Goal: Information Seeking & Learning: Learn about a topic

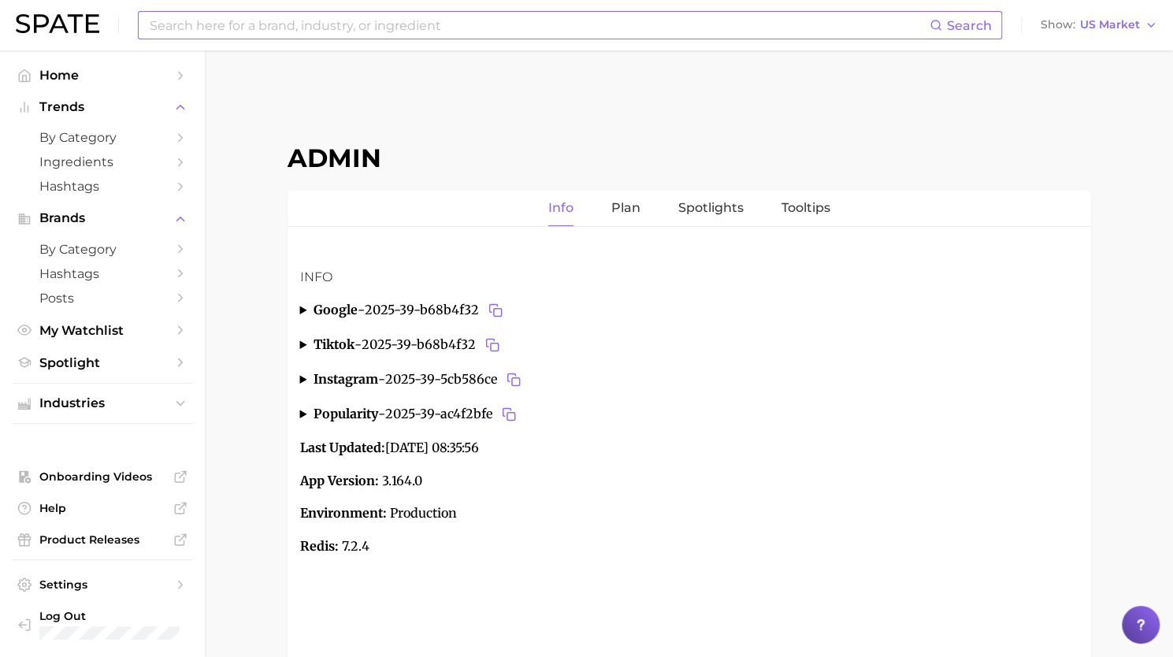
click at [370, 18] on input at bounding box center [539, 25] width 782 height 27
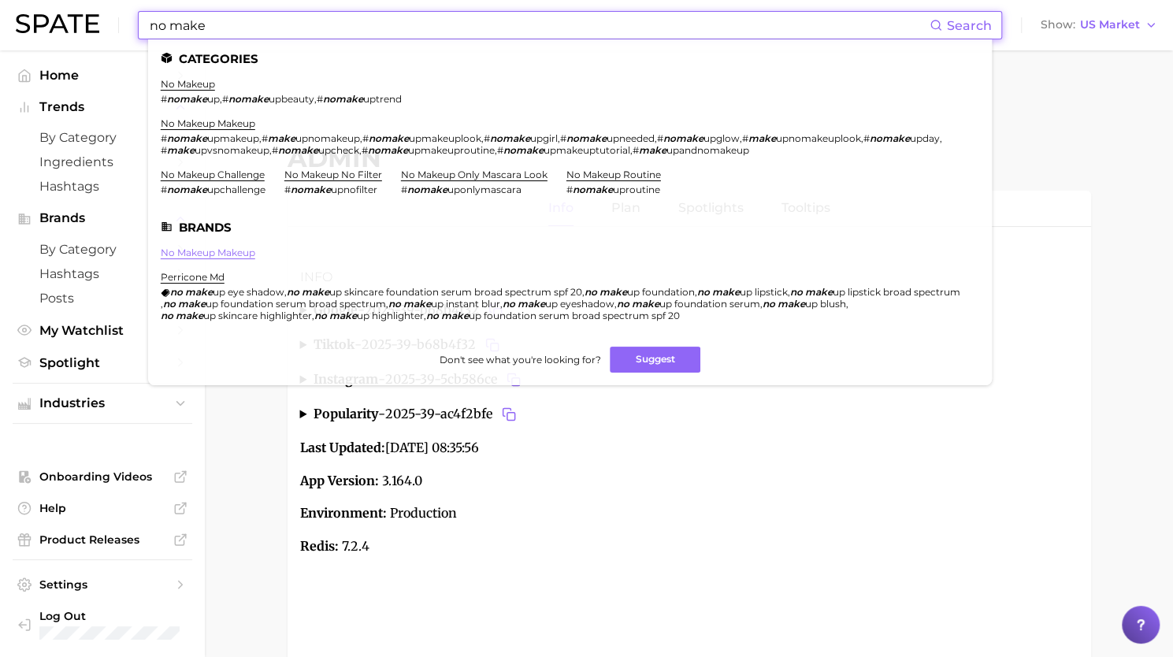
type input "no make"
click at [200, 247] on link "no makeup makeup" at bounding box center [208, 253] width 95 height 12
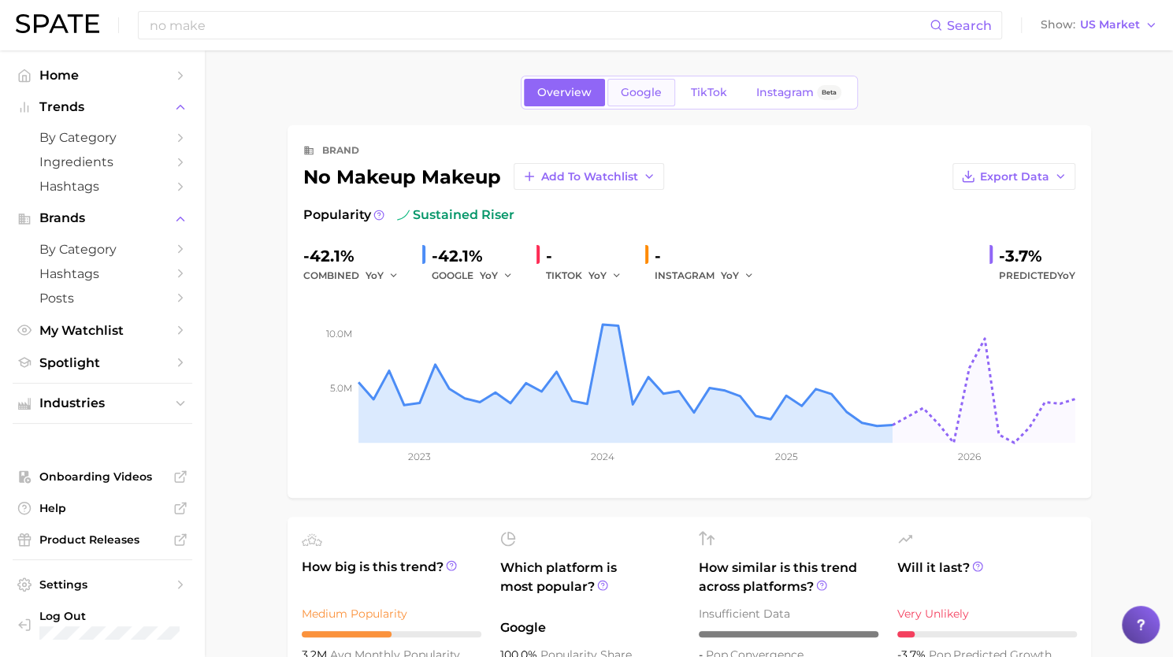
click at [638, 91] on span "Google" at bounding box center [641, 92] width 41 height 13
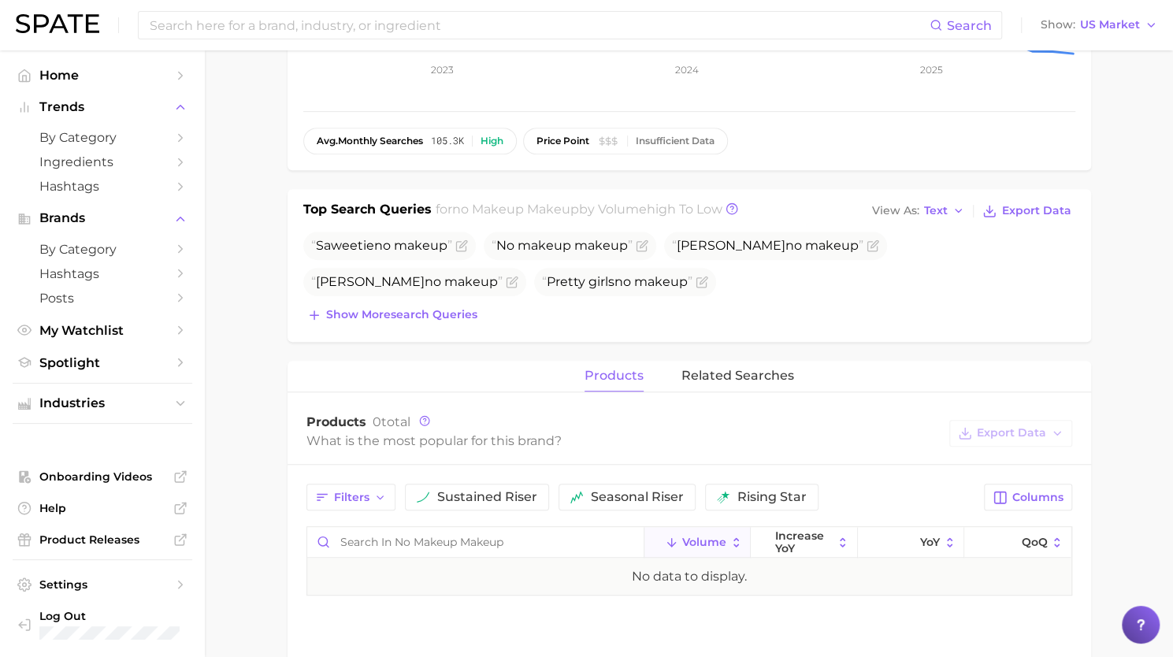
scroll to position [387, 0]
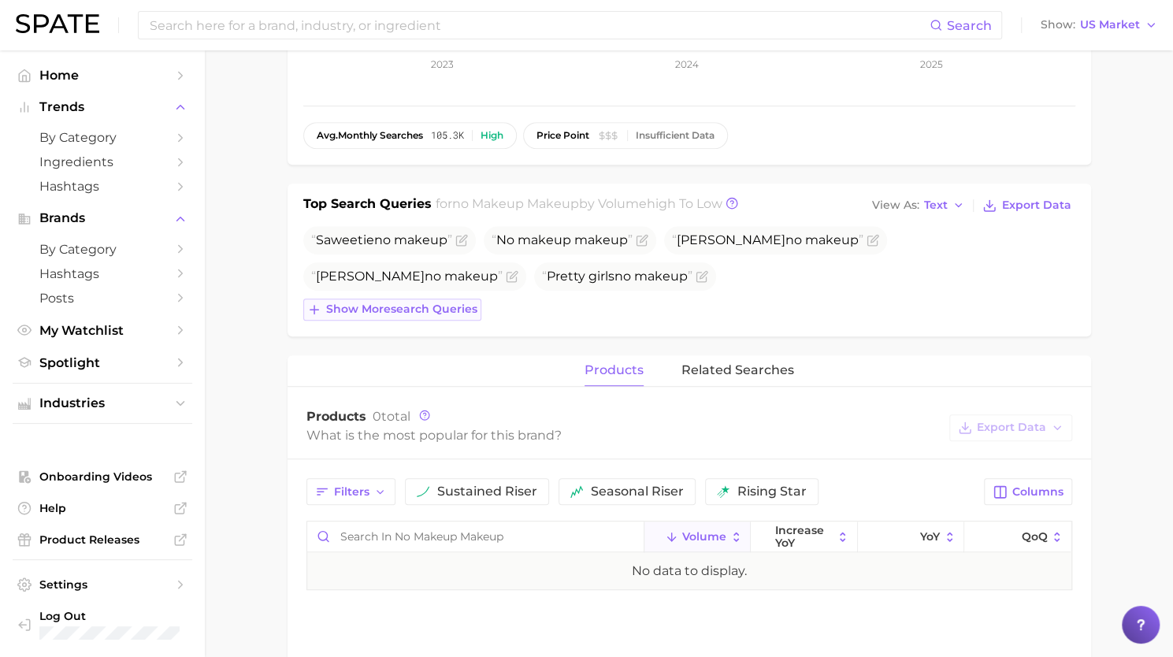
click at [431, 311] on span "Show more search queries" at bounding box center [401, 309] width 151 height 13
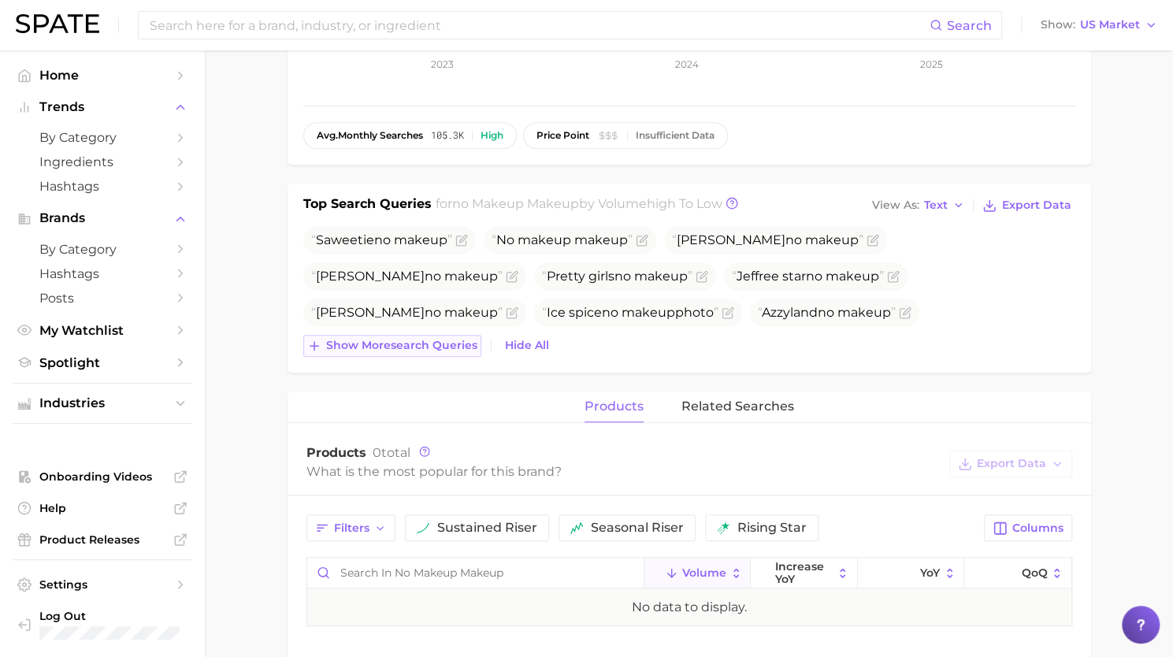
click at [425, 342] on span "Show more search queries" at bounding box center [401, 345] width 151 height 13
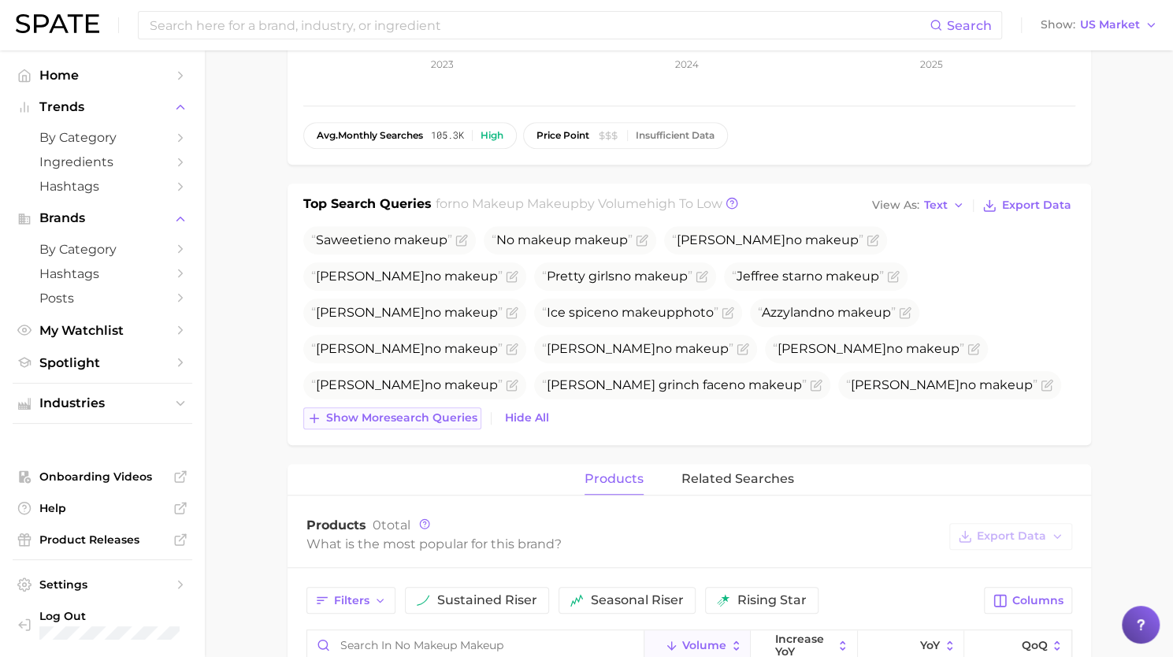
click at [432, 414] on span "Show more search queries" at bounding box center [401, 417] width 151 height 13
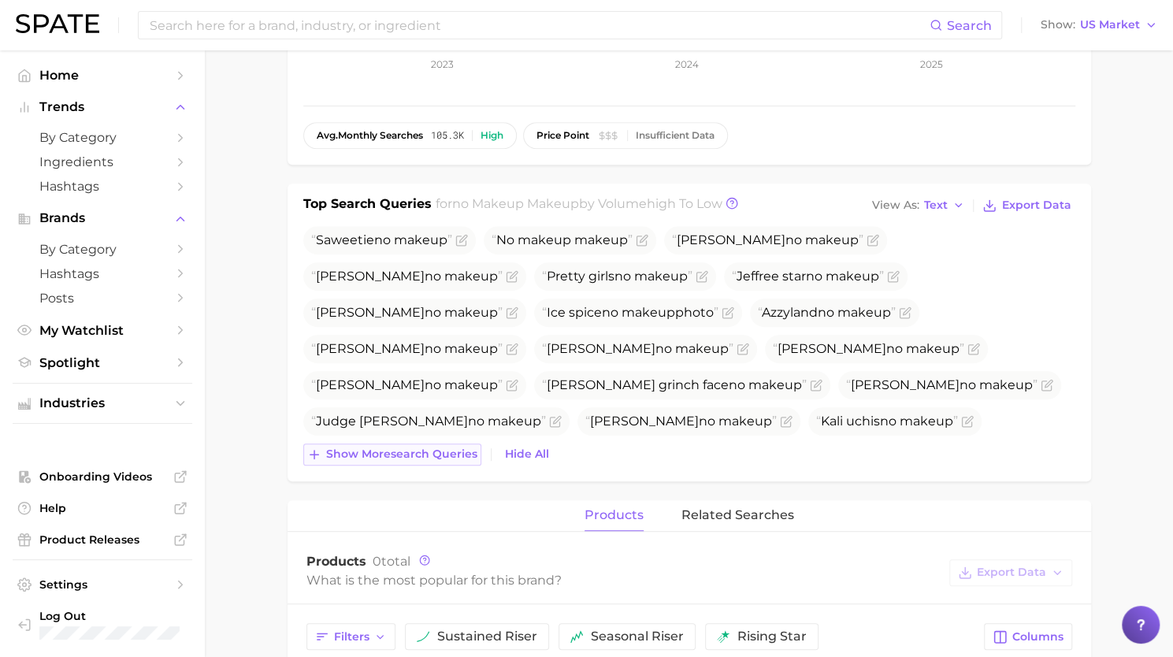
click at [429, 462] on button "Show more search queries" at bounding box center [392, 455] width 178 height 22
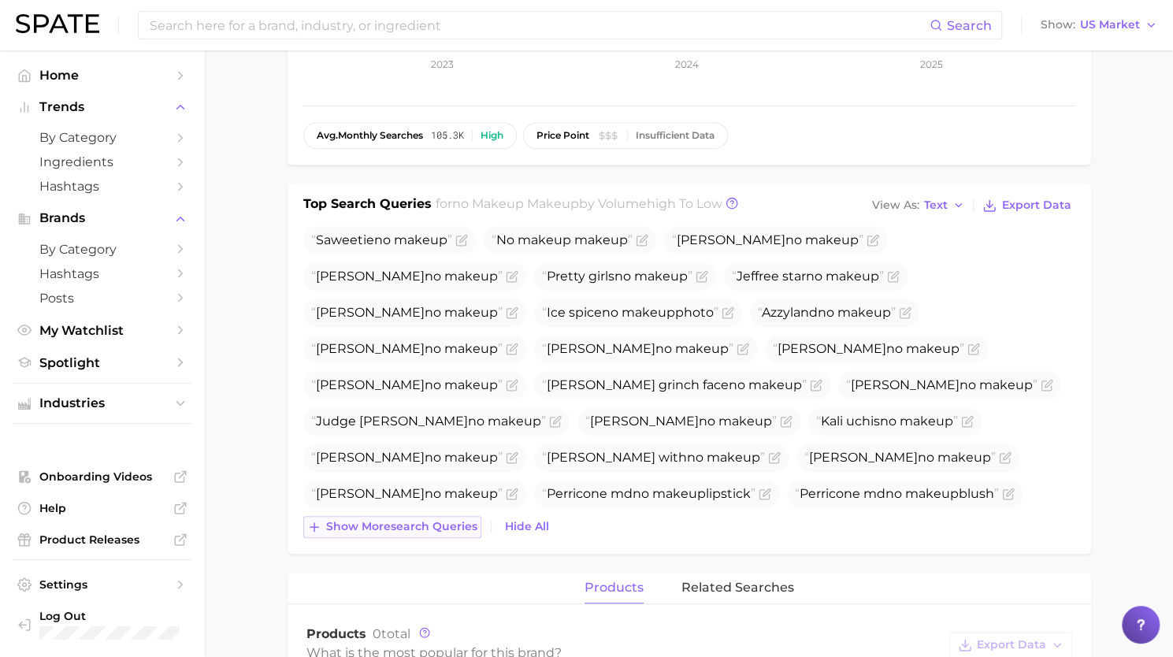
click at [429, 525] on span "Show more search queries" at bounding box center [401, 526] width 151 height 13
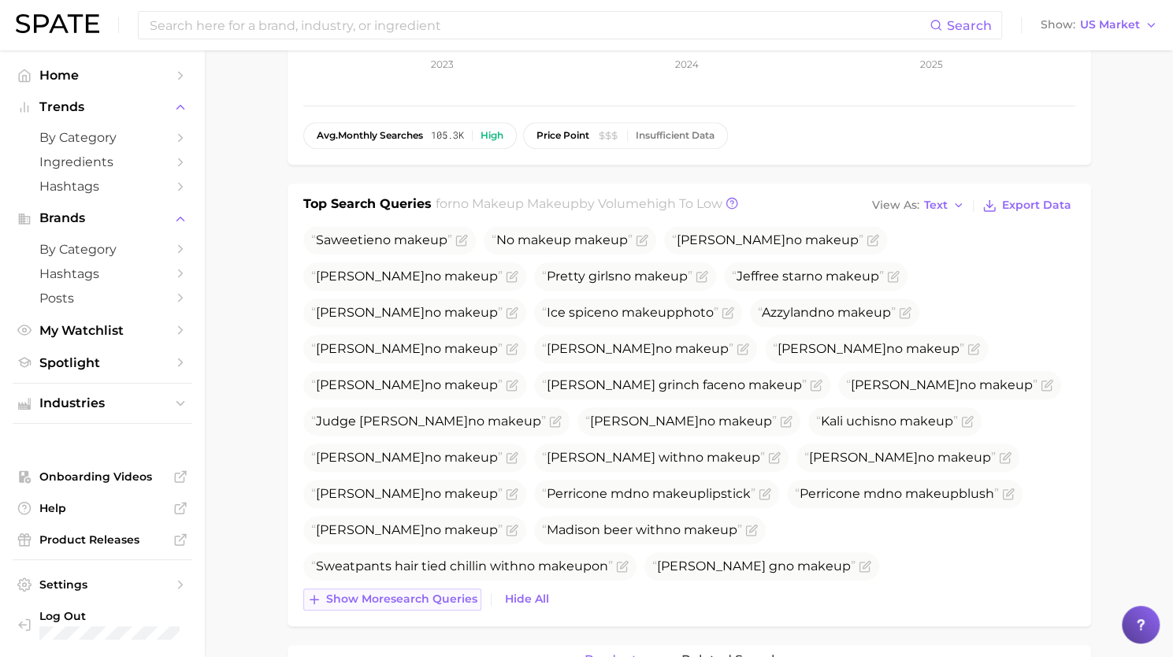
click at [437, 596] on span "Show more search queries" at bounding box center [401, 598] width 151 height 13
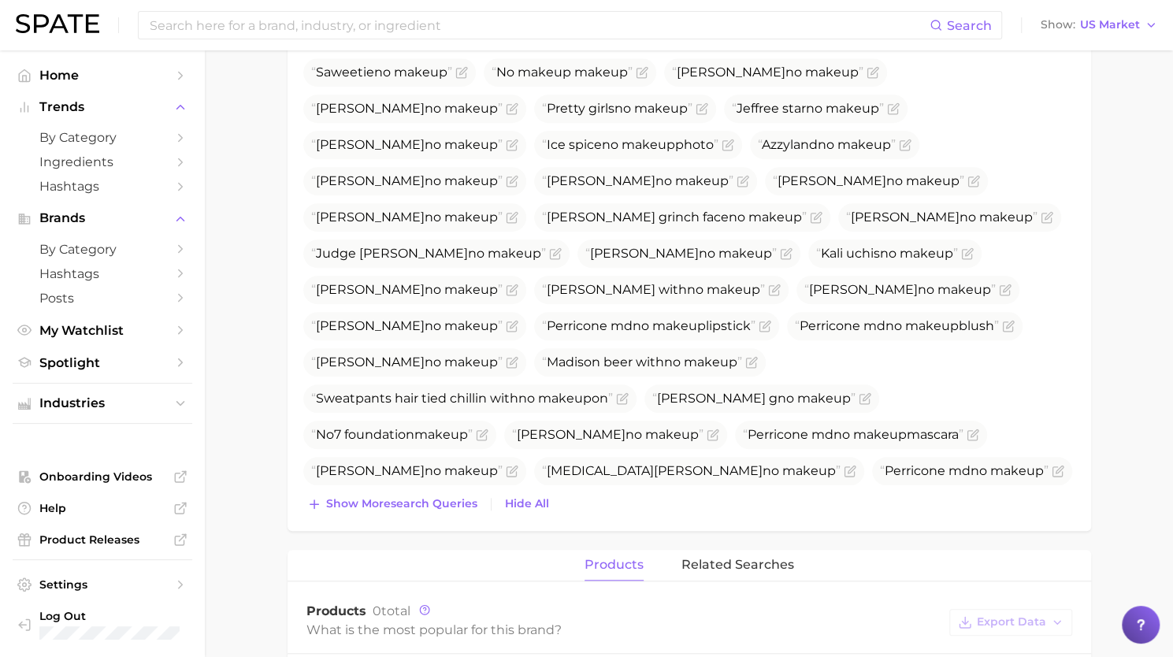
scroll to position [557, 0]
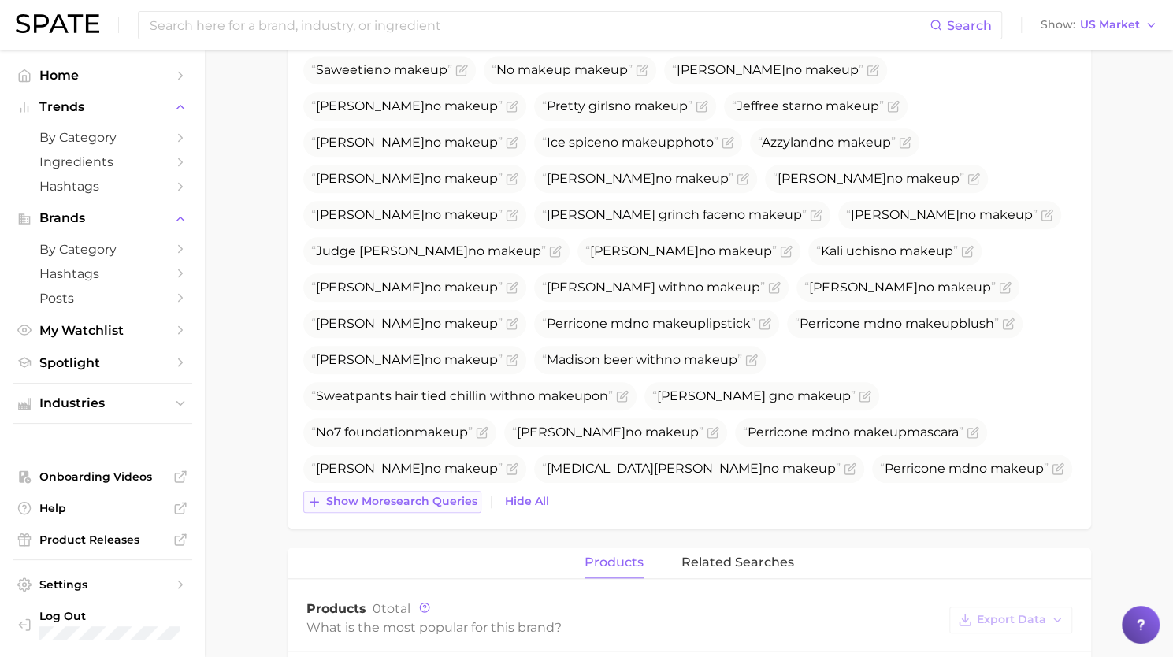
click at [430, 495] on span "Show more search queries" at bounding box center [401, 501] width 151 height 13
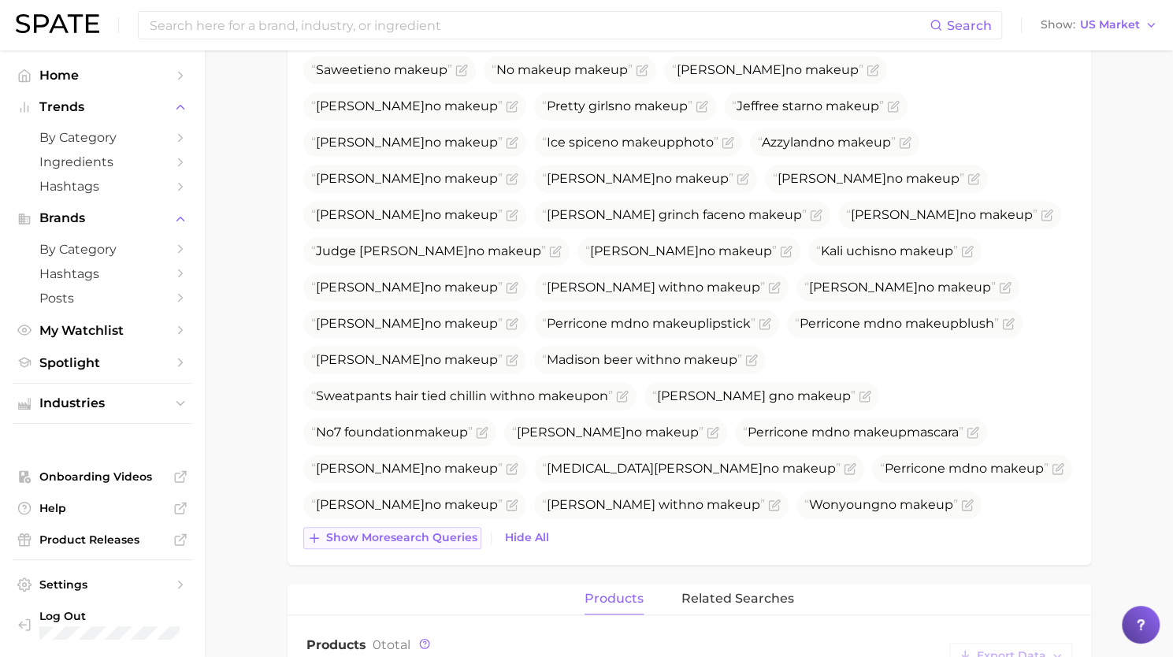
click at [428, 541] on span "Show more search queries" at bounding box center [401, 537] width 151 height 13
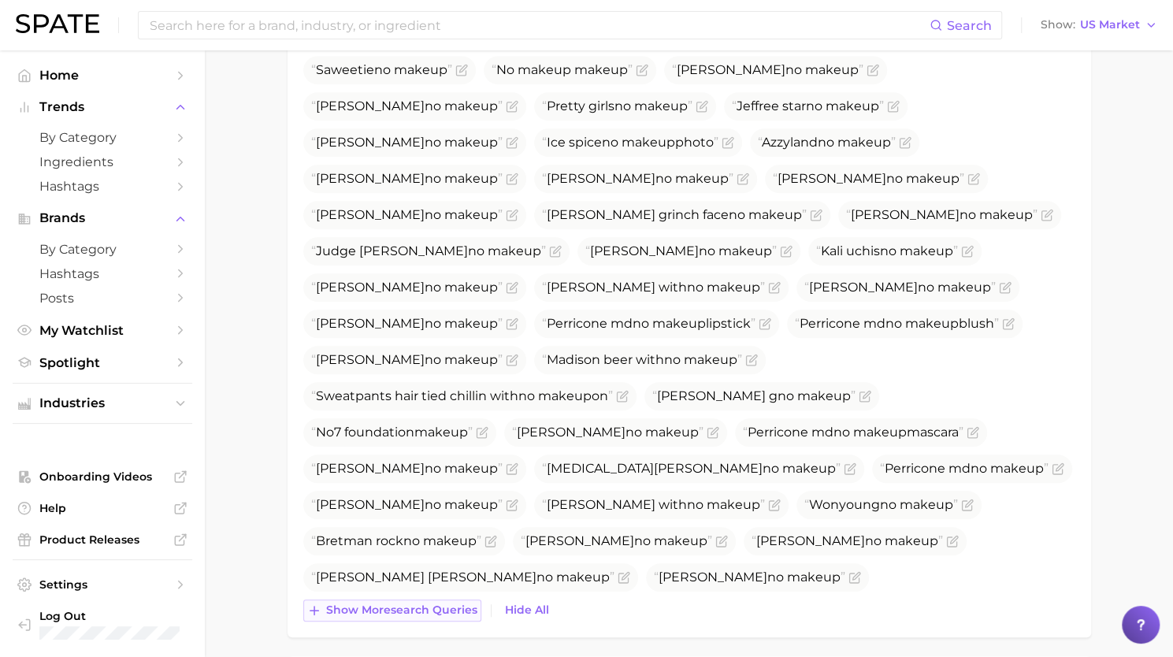
click at [425, 612] on span "Show more search queries" at bounding box center [401, 610] width 151 height 13
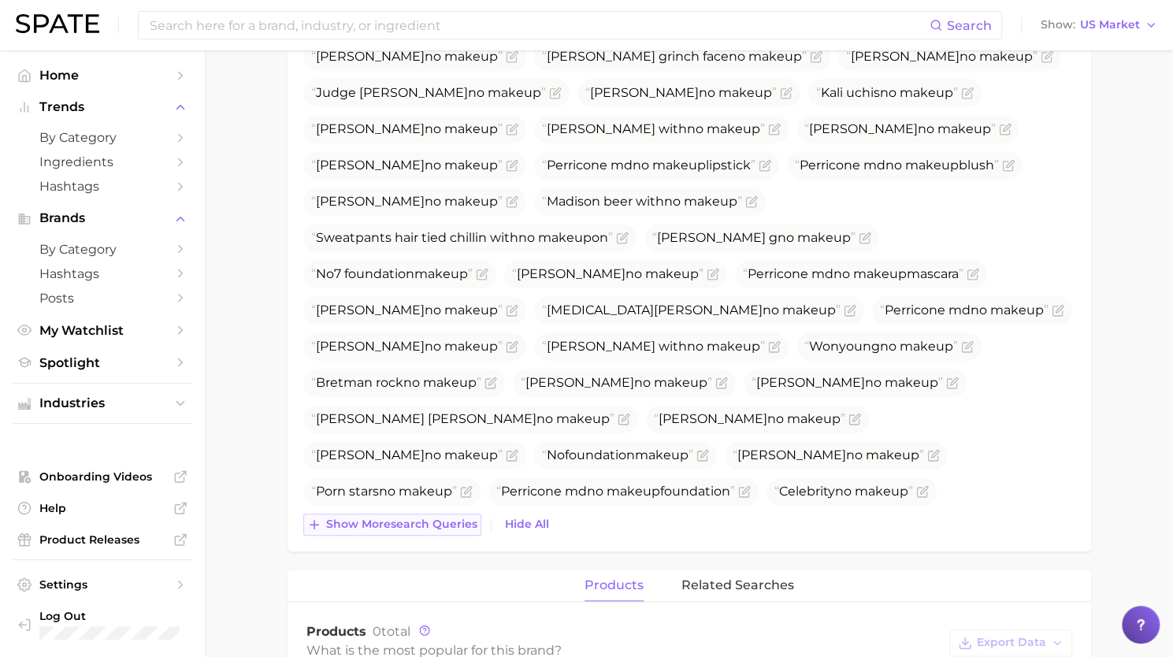
scroll to position [734, 0]
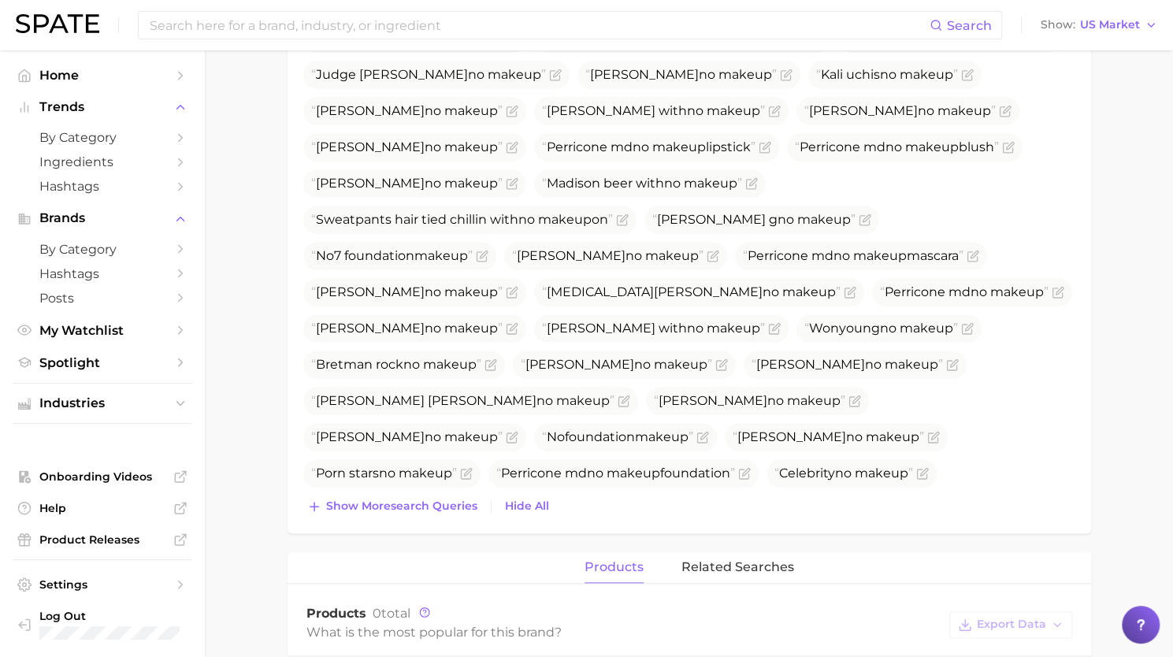
click at [438, 516] on div "Top Search Queries for no makeup makeup by Volume high to low View As Text Expo…" at bounding box center [690, 185] width 804 height 696
click at [429, 507] on span "Show more search queries" at bounding box center [401, 506] width 151 height 13
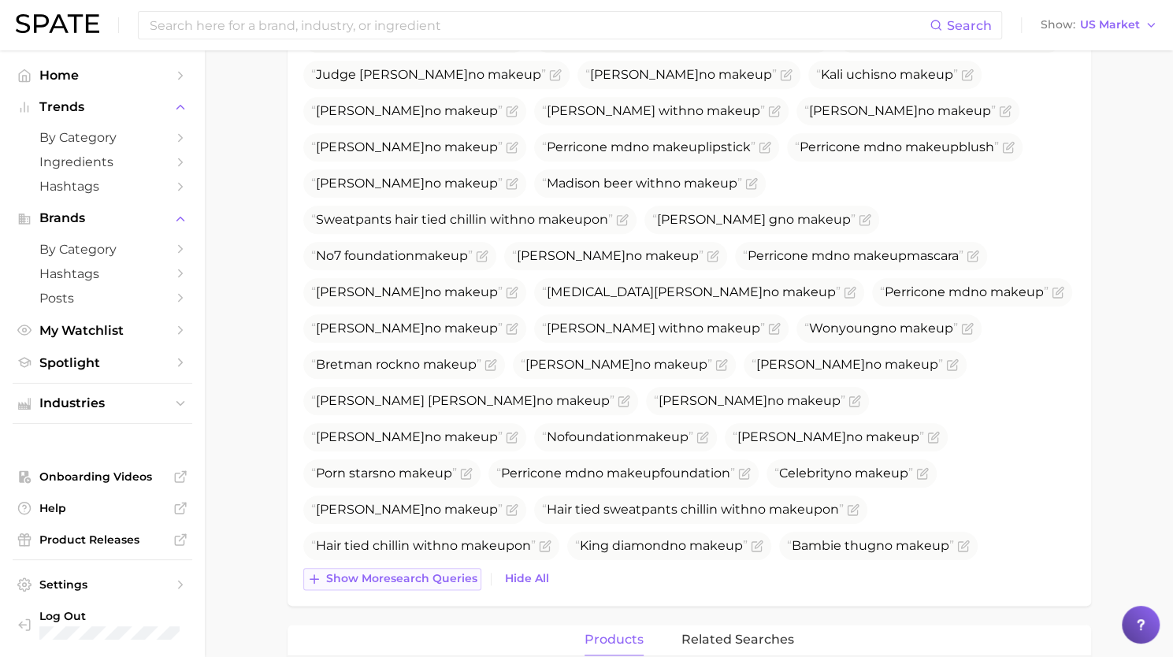
click at [426, 579] on span "Show more search queries" at bounding box center [401, 578] width 151 height 13
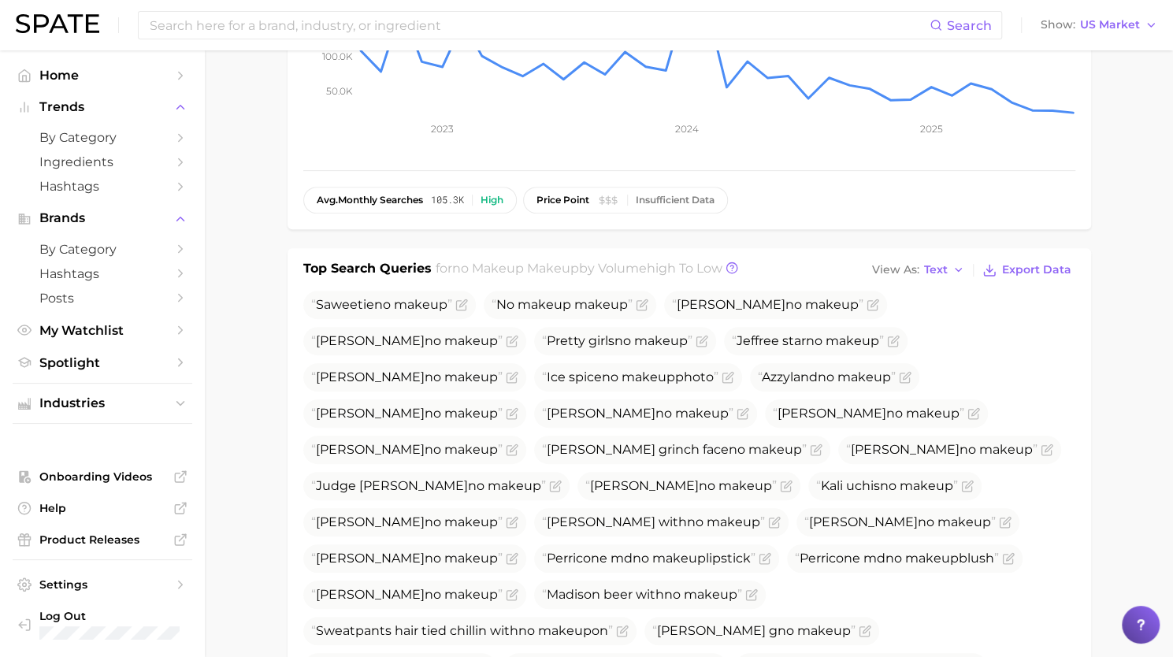
scroll to position [321, 0]
click at [1027, 277] on button "Export Data" at bounding box center [1027, 272] width 96 height 22
click at [1111, 16] on button "Show US Market" at bounding box center [1099, 25] width 124 height 20
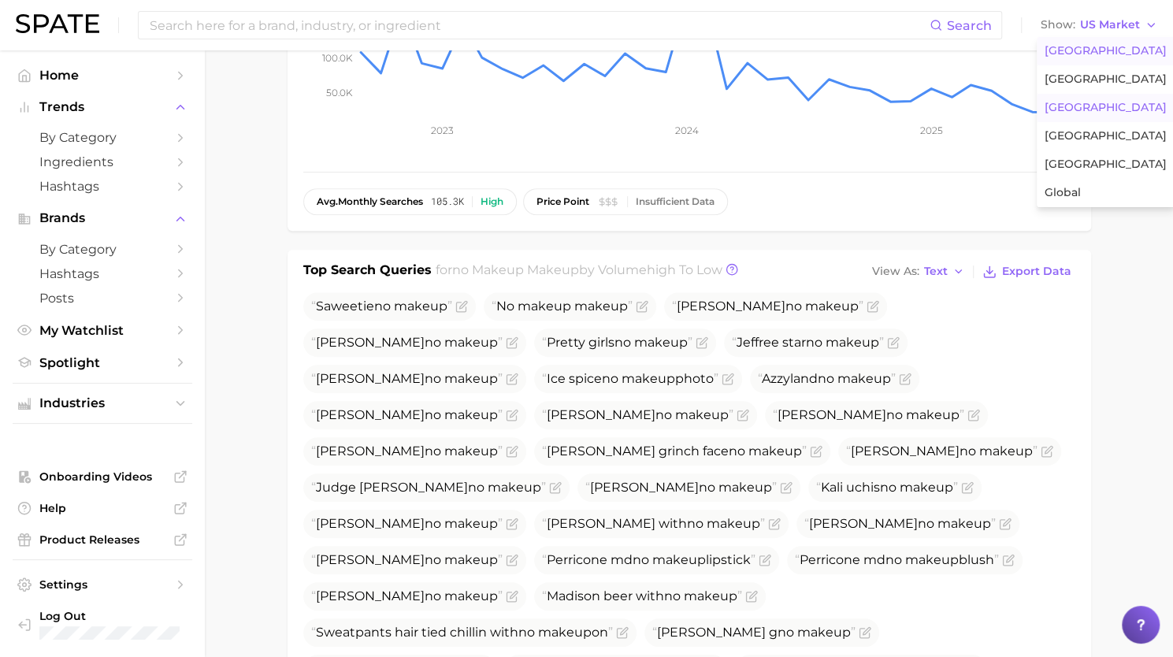
click at [1090, 106] on button "[GEOGRAPHIC_DATA]" at bounding box center [1106, 108] width 138 height 28
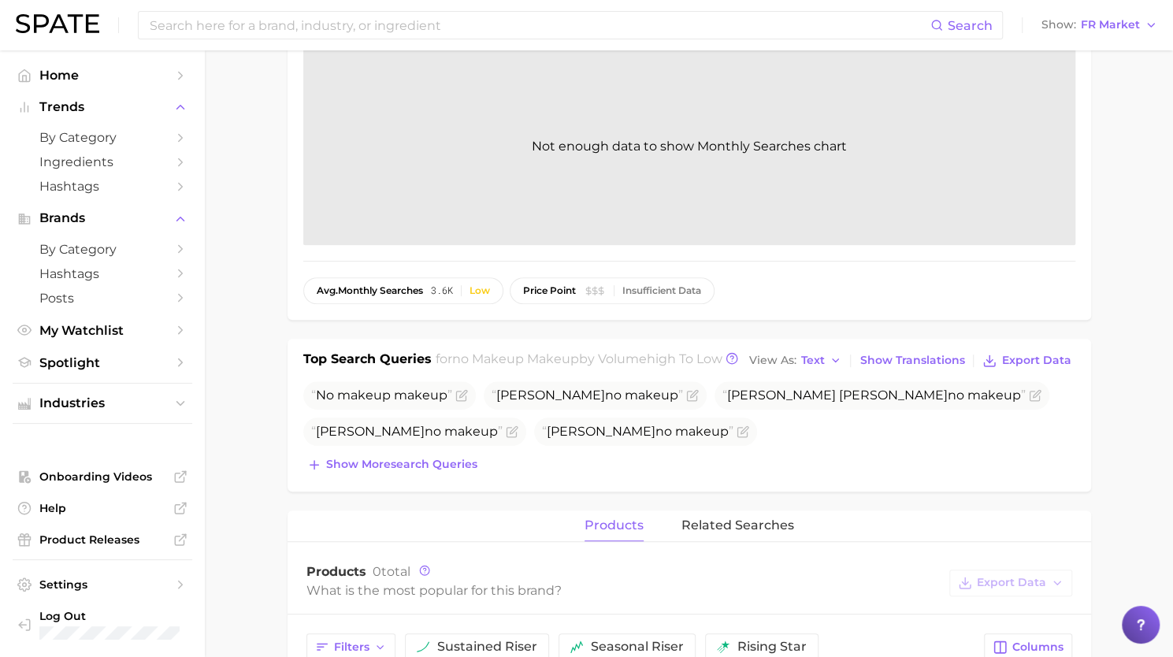
scroll to position [251, 0]
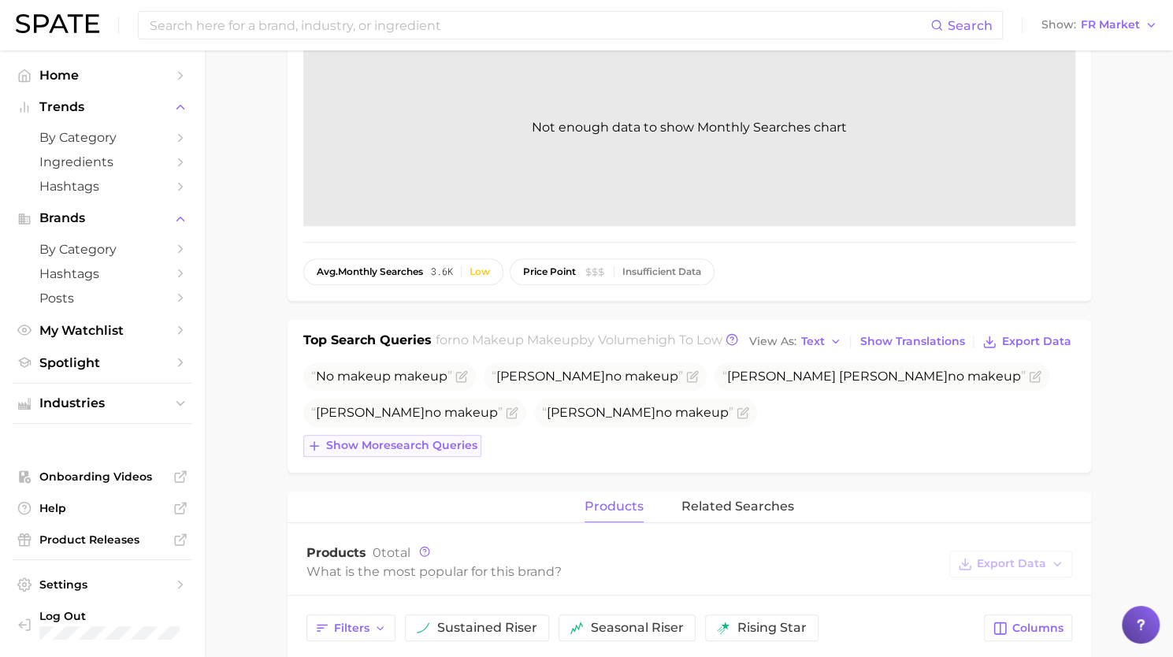
click at [435, 440] on span "Show more search queries" at bounding box center [401, 445] width 151 height 13
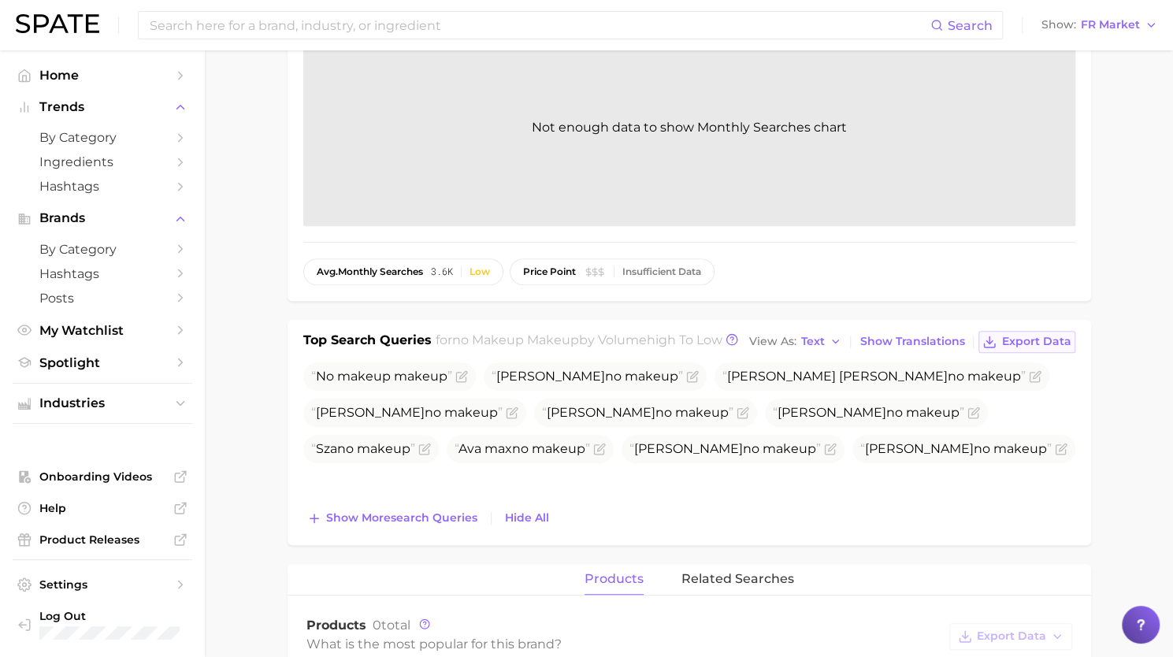
click at [1006, 341] on span "Export Data" at bounding box center [1036, 341] width 69 height 13
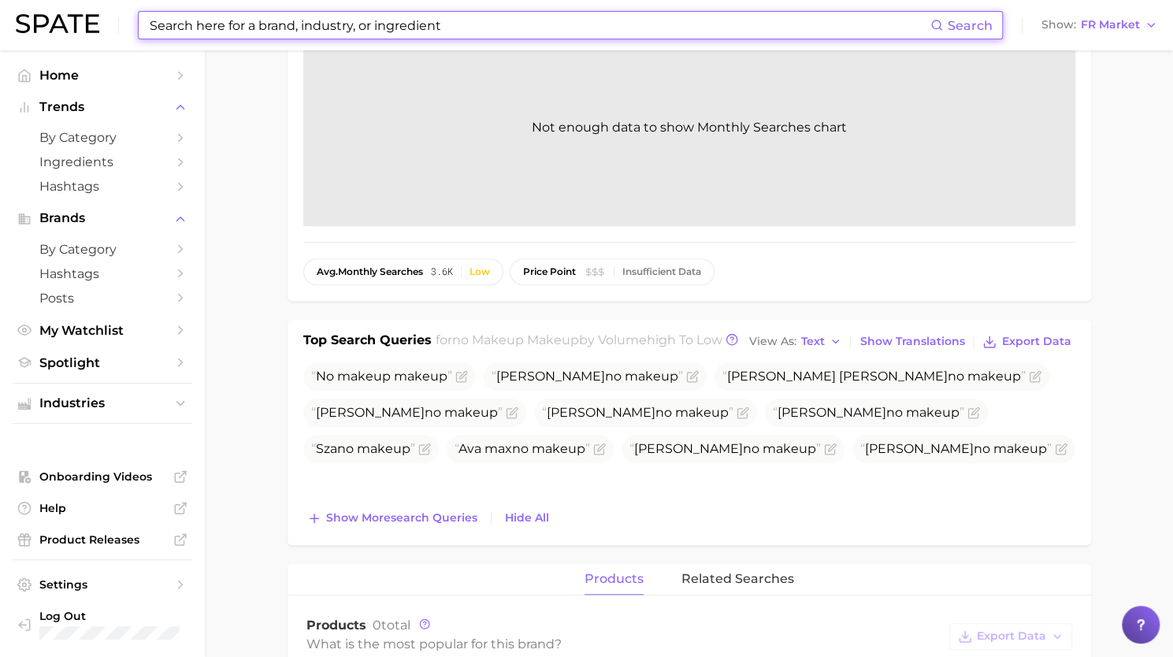
click at [287, 28] on input at bounding box center [539, 25] width 782 height 27
paste input "MinLen"
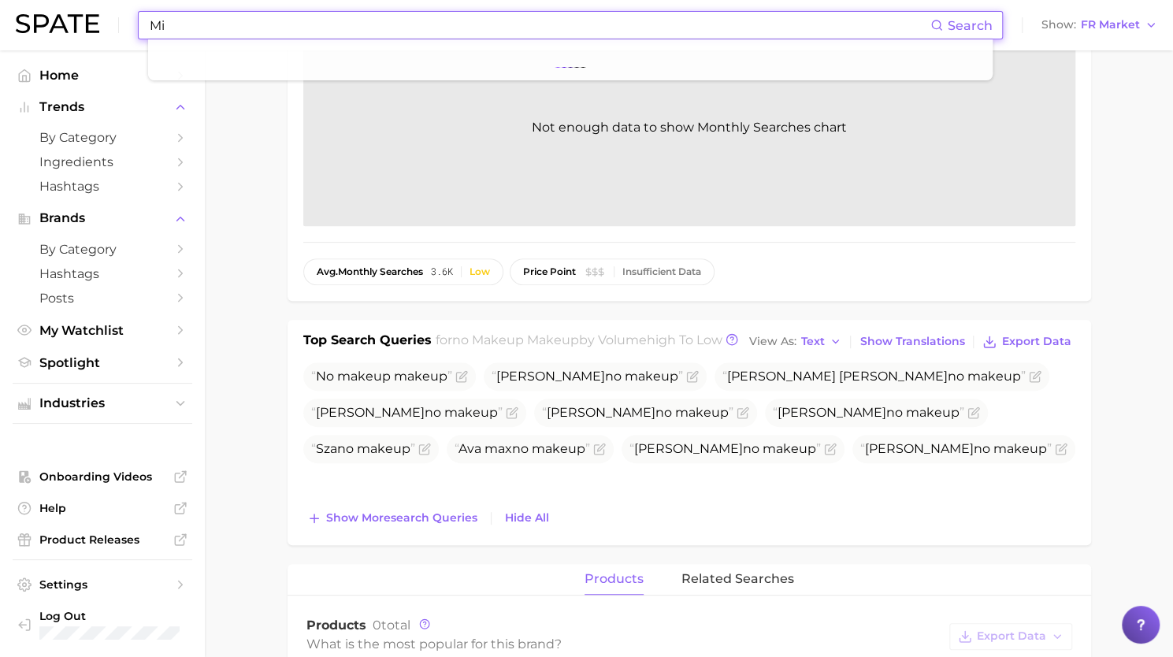
type input "M"
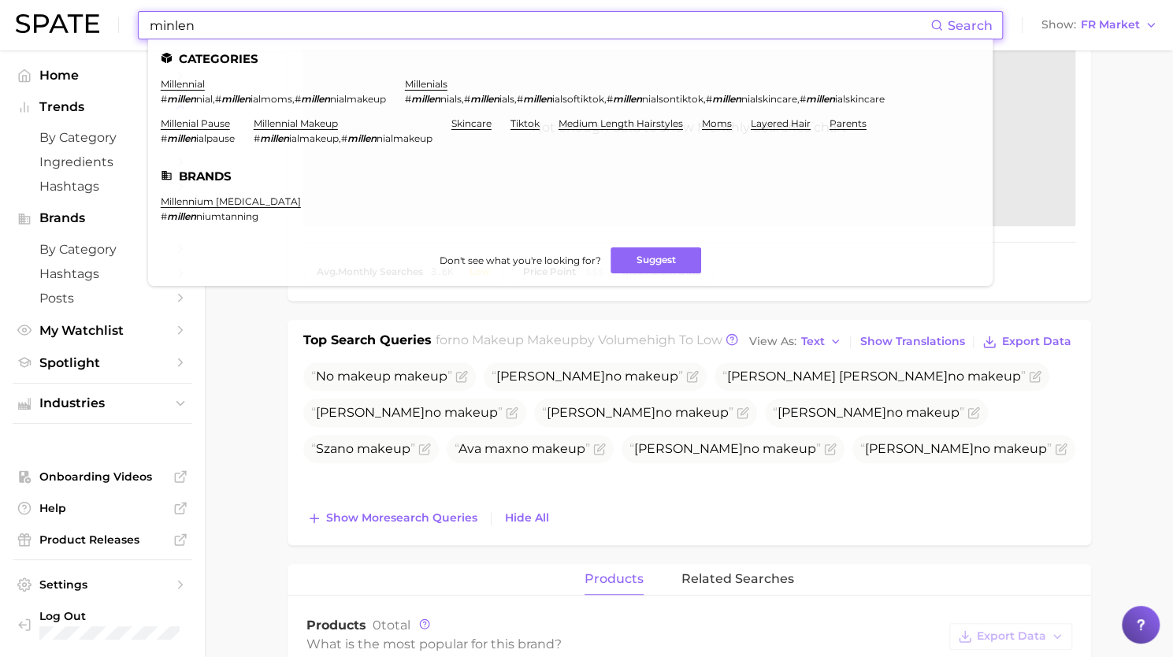
type input "minlen"
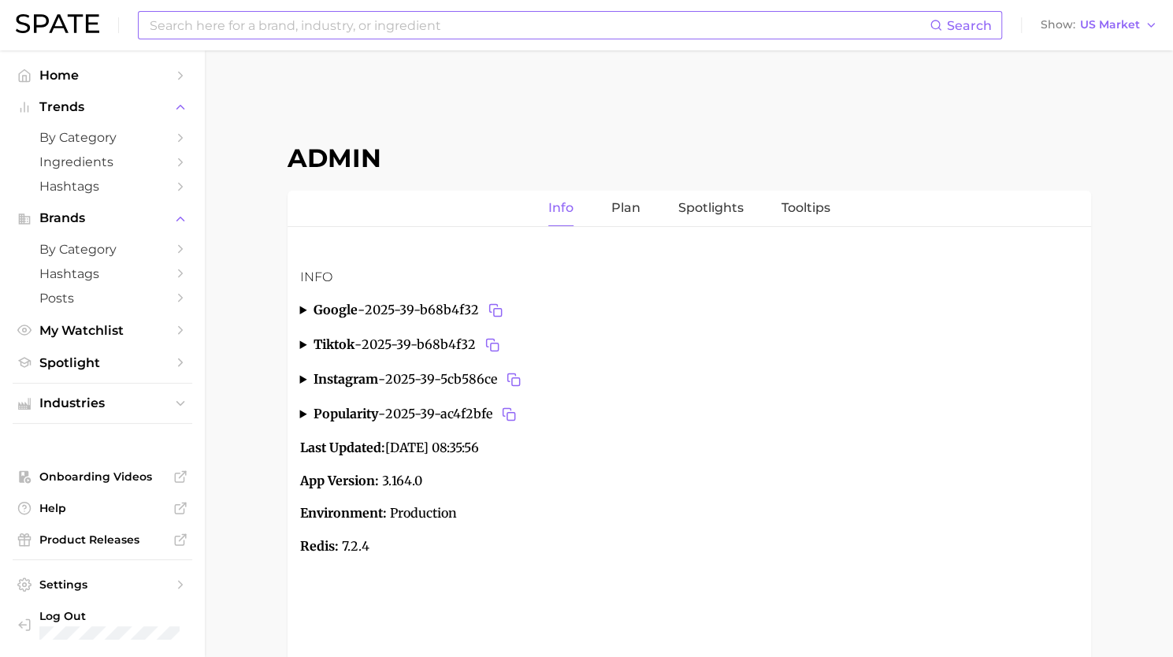
click at [269, 29] on input at bounding box center [539, 25] width 782 height 27
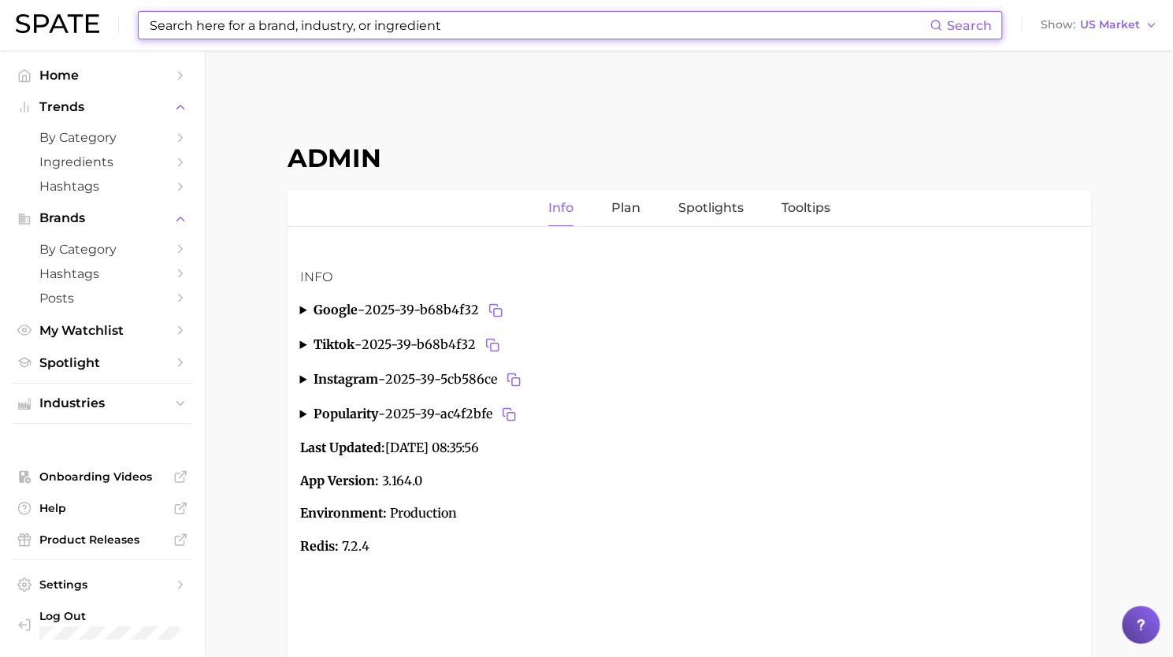
paste input "curl routine"
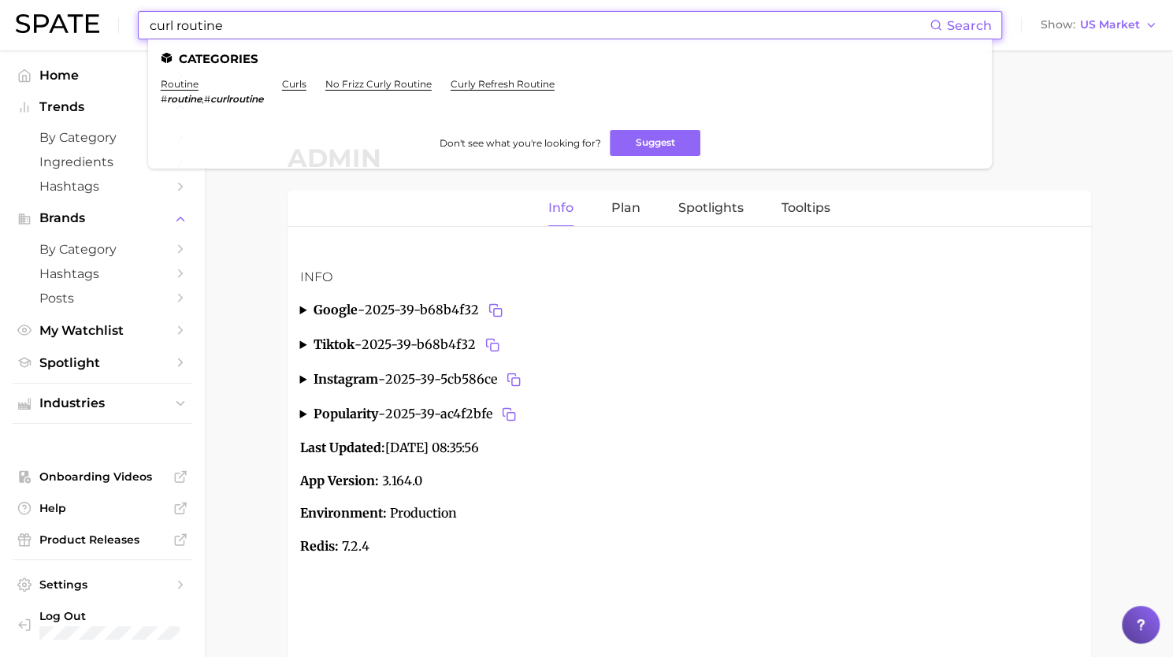
click at [290, 28] on input "curl routine" at bounding box center [539, 25] width 782 height 27
paste input "[PERSON_NAME]"
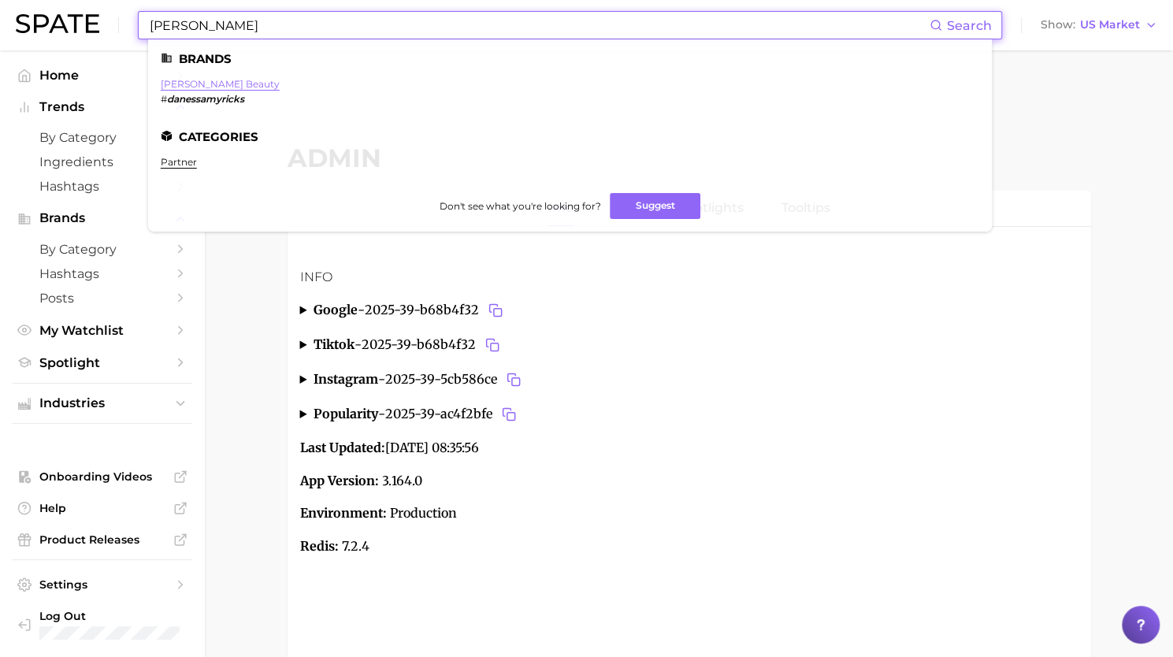
type input "[PERSON_NAME]"
click at [236, 82] on link "[PERSON_NAME] beauty" at bounding box center [220, 84] width 119 height 12
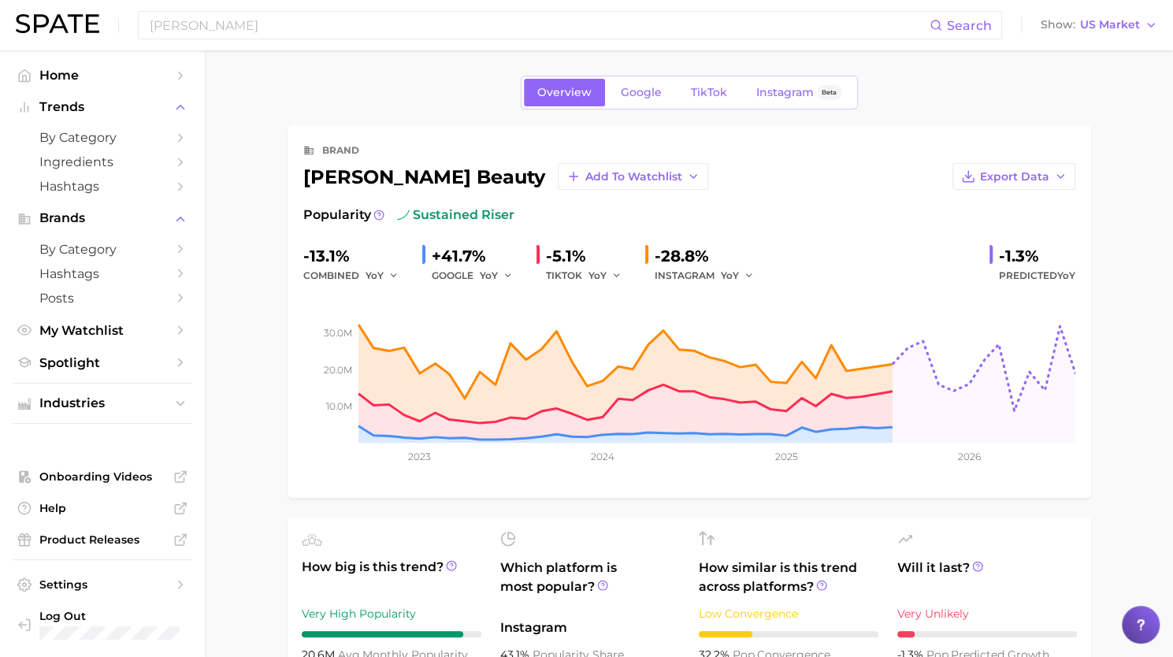
drag, startPoint x: 540, startPoint y: 176, endPoint x: 292, endPoint y: 180, distance: 249.0
click at [292, 180] on div "brand [PERSON_NAME] beauty Add to Watchlist Export Data Popularity sustained ri…" at bounding box center [690, 311] width 804 height 373
copy div "[PERSON_NAME] beauty"
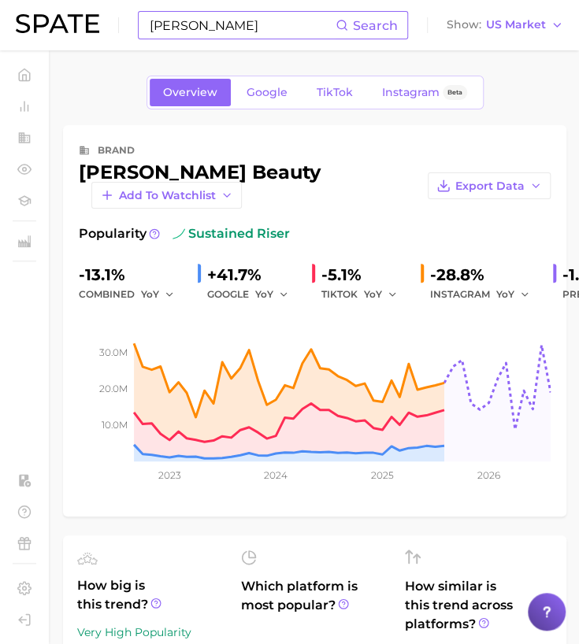
click at [156, 32] on input "[PERSON_NAME]" at bounding box center [242, 25] width 188 height 27
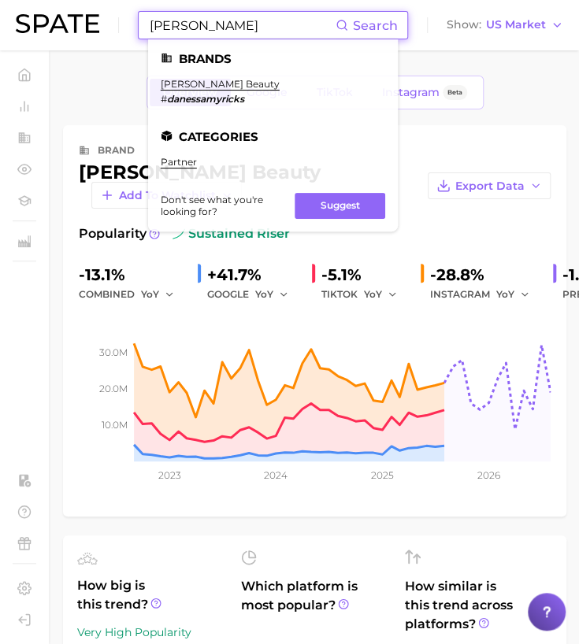
drag, startPoint x: 156, startPoint y: 32, endPoint x: 209, endPoint y: 31, distance: 52.8
click at [209, 31] on input "[PERSON_NAME]" at bounding box center [242, 25] width 188 height 27
click at [218, 24] on input "[PERSON_NAME]" at bounding box center [242, 25] width 188 height 27
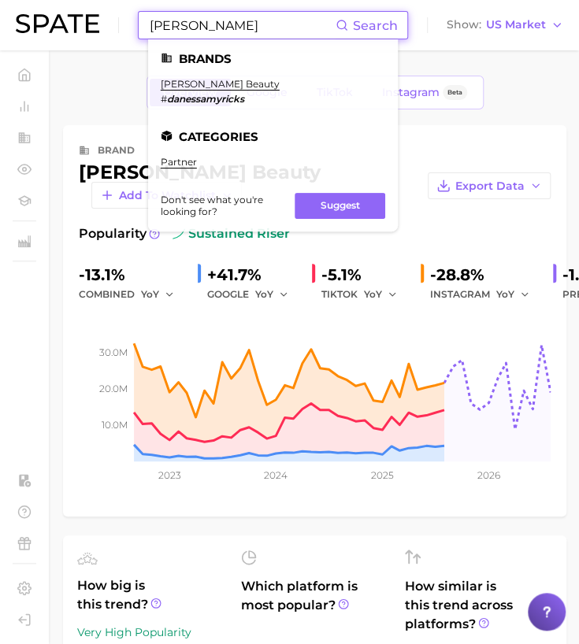
paste input "gummie"
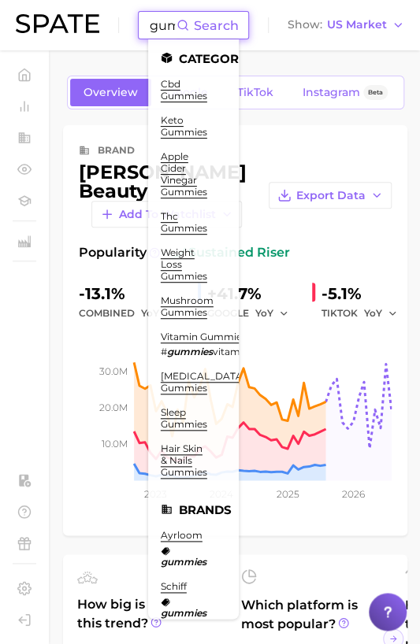
click at [162, 25] on input "gummies" at bounding box center [162, 25] width 28 height 27
paste input "matcha nails"
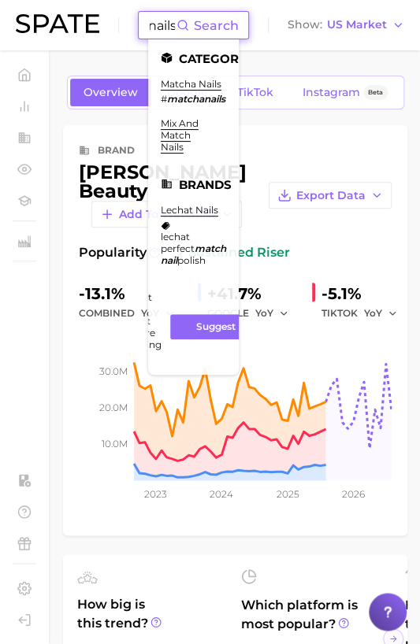
scroll to position [0, 50]
type input "matcha nails"
click at [191, 84] on link "matcha nails" at bounding box center [191, 84] width 61 height 12
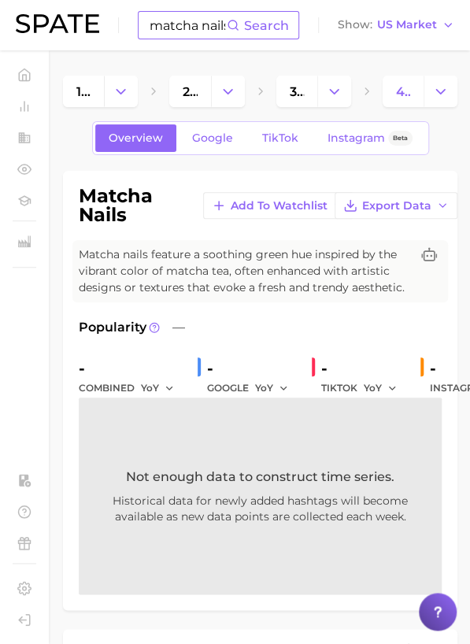
click at [183, 30] on input "matcha nails" at bounding box center [187, 25] width 79 height 27
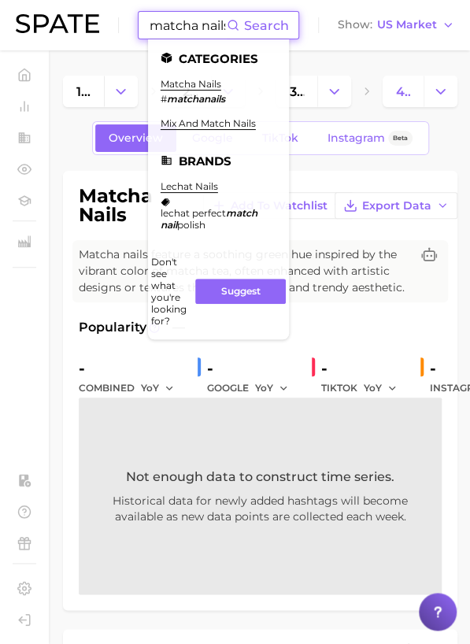
click at [183, 30] on input "matcha nails" at bounding box center [187, 25] width 79 height 27
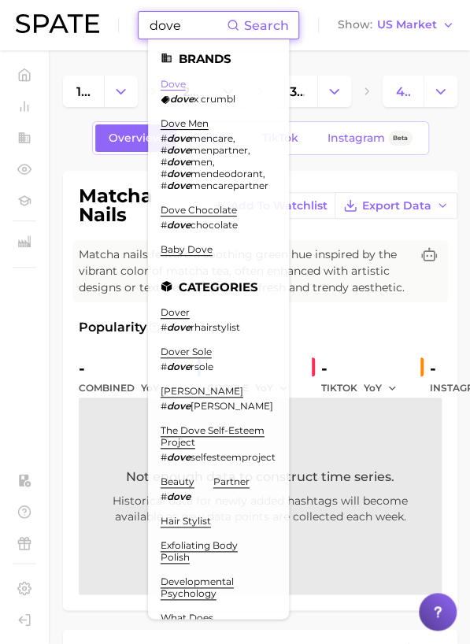
type input "dove"
click at [167, 89] on link "dove" at bounding box center [173, 84] width 25 height 12
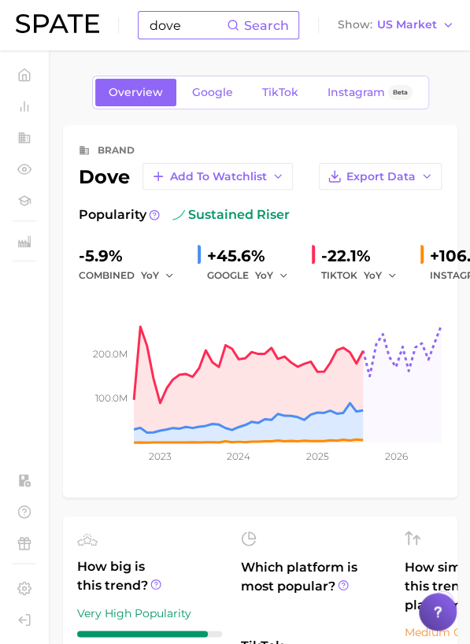
click at [170, 22] on input "dove" at bounding box center [187, 25] width 79 height 27
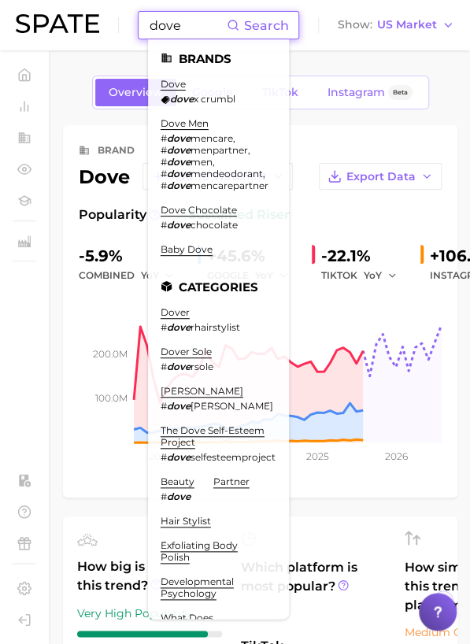
click at [170, 22] on input "dove" at bounding box center [187, 25] width 79 height 27
paste input "#pradaparadigm"
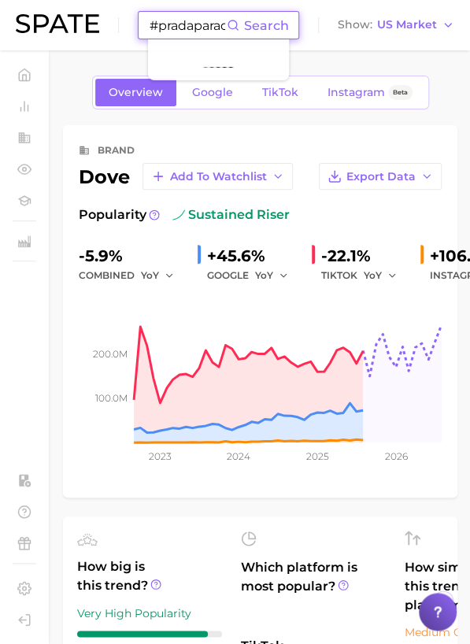
scroll to position [0, 35]
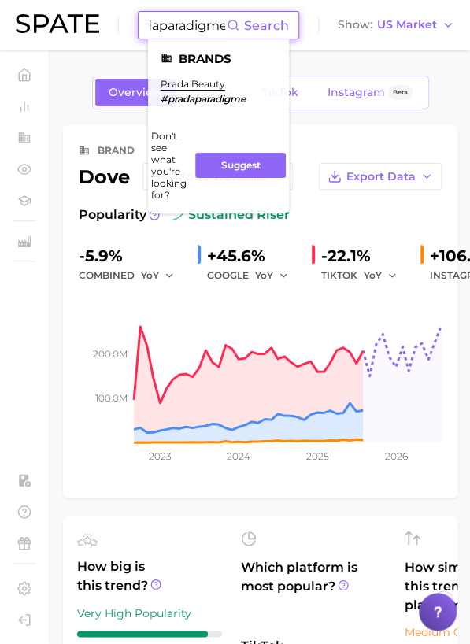
click at [154, 24] on input "#pradaparadigme" at bounding box center [187, 25] width 79 height 27
click at [205, 86] on link "prada beauty" at bounding box center [193, 84] width 65 height 12
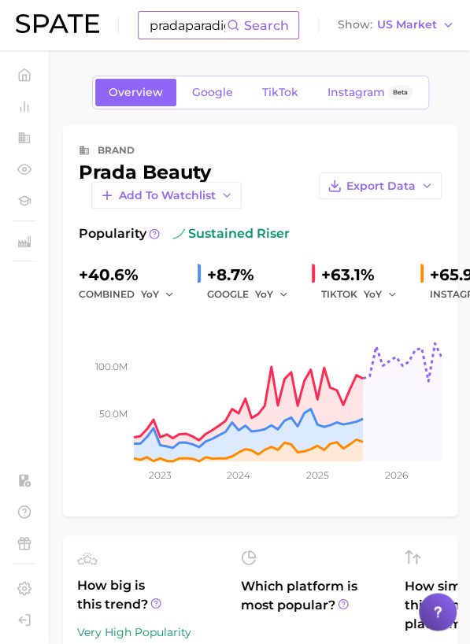
click at [193, 30] on input "pradaparadigme" at bounding box center [187, 25] width 79 height 27
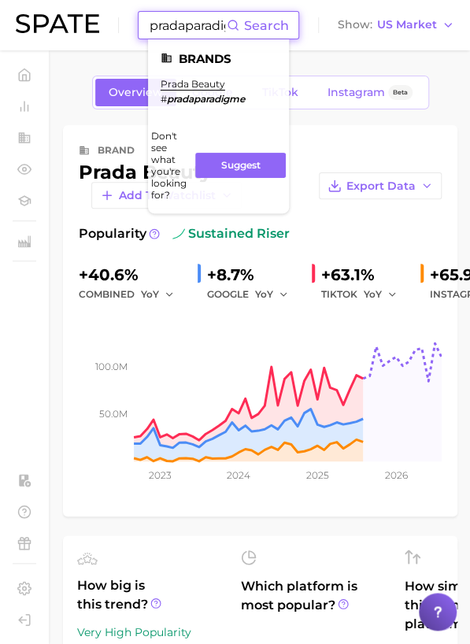
click at [193, 30] on input "pradaparadigme" at bounding box center [187, 25] width 79 height 27
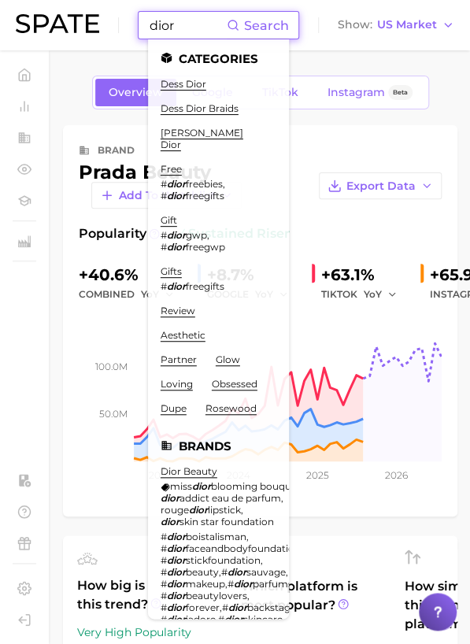
scroll to position [139, 0]
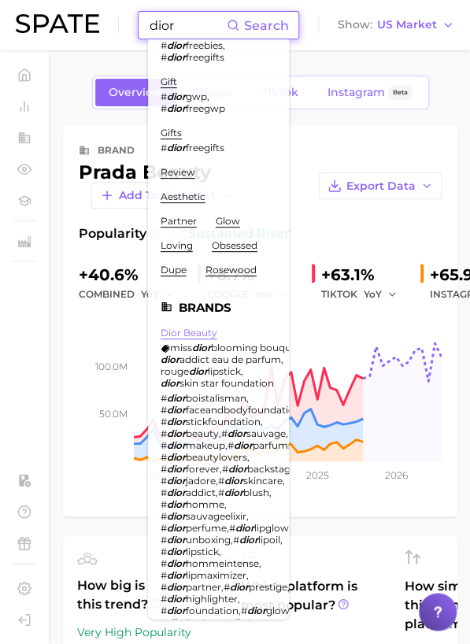
click at [198, 339] on link "dior beauty" at bounding box center [189, 333] width 57 height 12
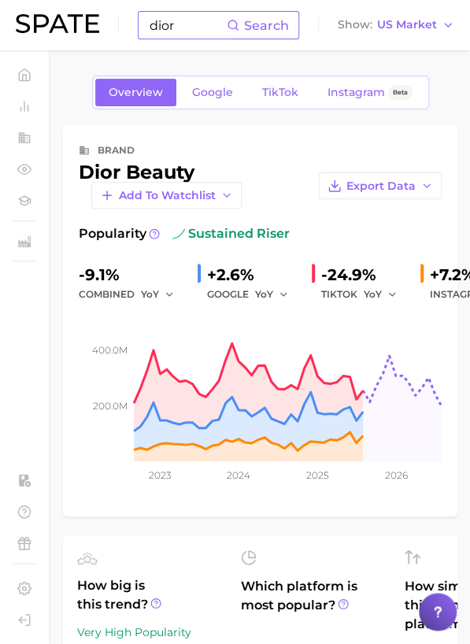
click at [173, 28] on input "dior" at bounding box center [187, 25] width 79 height 27
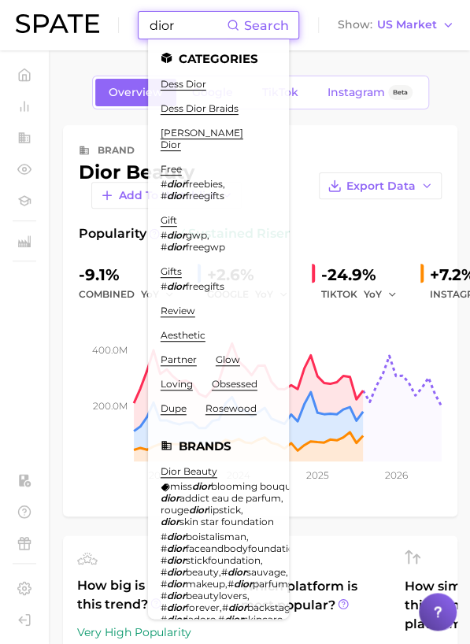
click at [173, 28] on input "dior" at bounding box center [187, 25] width 79 height 27
paste input "moonslice beauty"
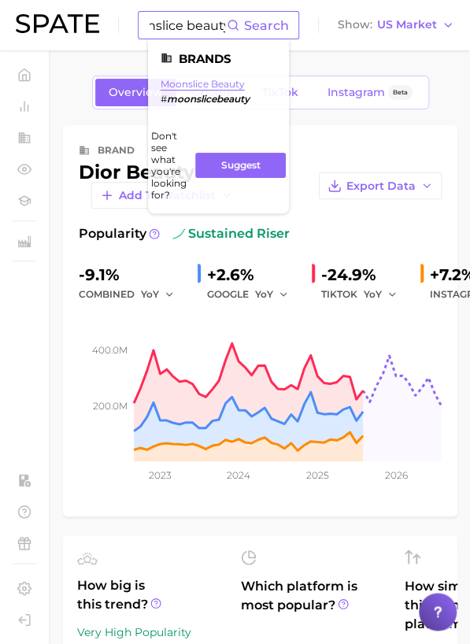
click at [225, 84] on link "moonslice beauty" at bounding box center [203, 84] width 84 height 12
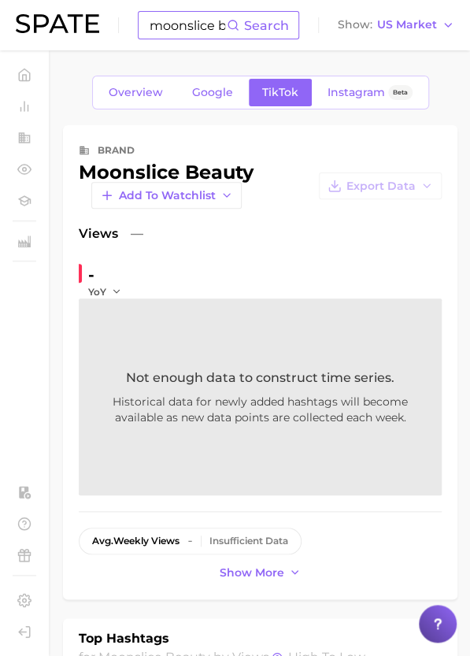
click at [184, 25] on input "moonslice beauty" at bounding box center [187, 25] width 79 height 27
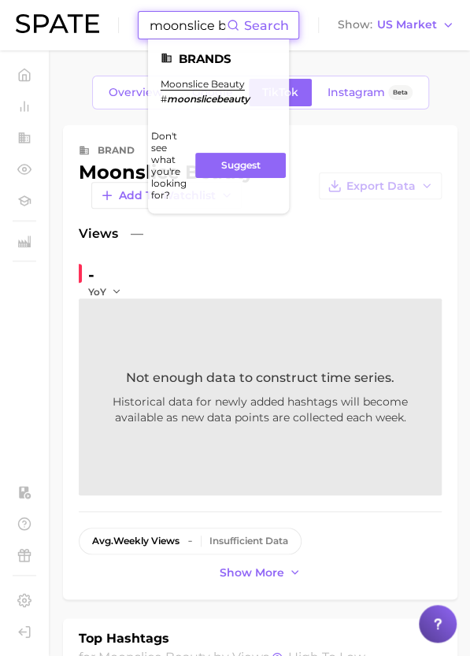
click at [184, 25] on input "moonslice beauty" at bounding box center [187, 25] width 79 height 27
paste input "[PERSON_NAME] nutrition"
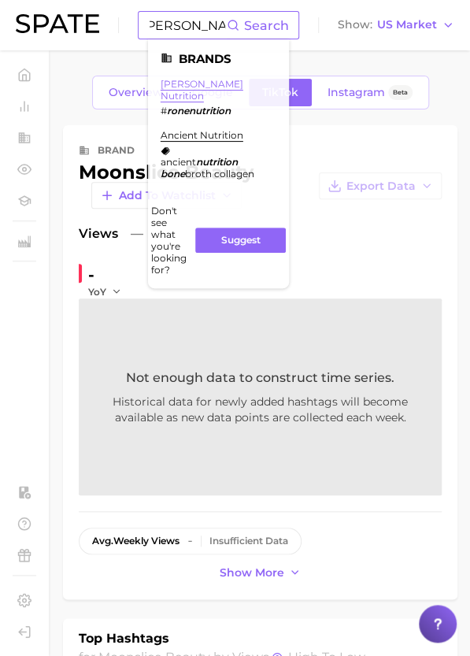
click at [184, 80] on link "[PERSON_NAME] nutrition" at bounding box center [202, 90] width 83 height 24
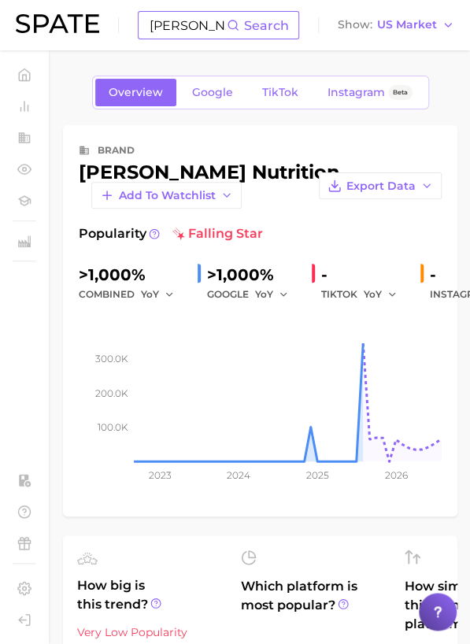
click at [143, 18] on div "[PERSON_NAME] nutrition Search" at bounding box center [219, 25] width 162 height 28
click at [154, 24] on input "[PERSON_NAME] nutrition" at bounding box center [187, 25] width 79 height 27
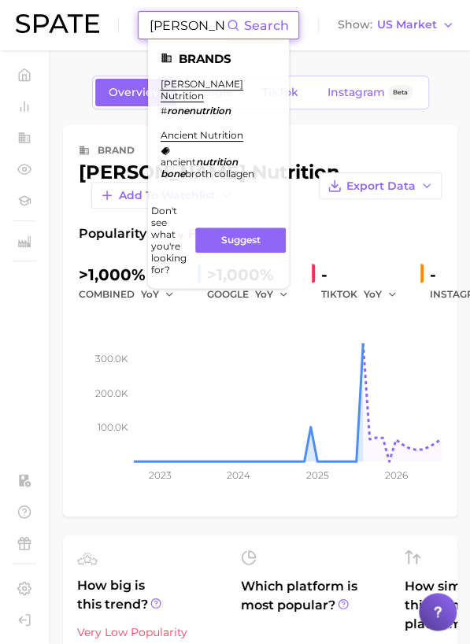
click at [154, 24] on input "[PERSON_NAME] nutrition" at bounding box center [187, 25] width 79 height 27
paste input "loto"
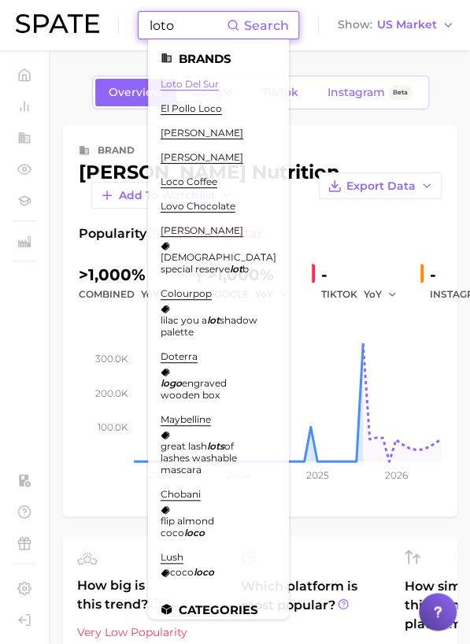
click at [193, 83] on link "loto del sur" at bounding box center [190, 84] width 58 height 12
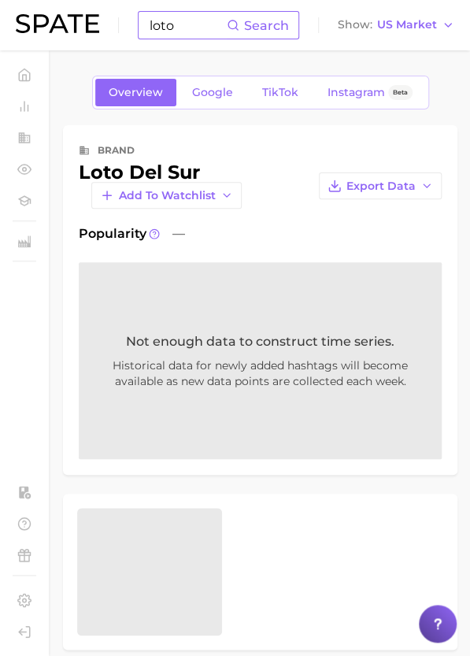
click at [176, 32] on input "loto" at bounding box center [187, 25] width 79 height 27
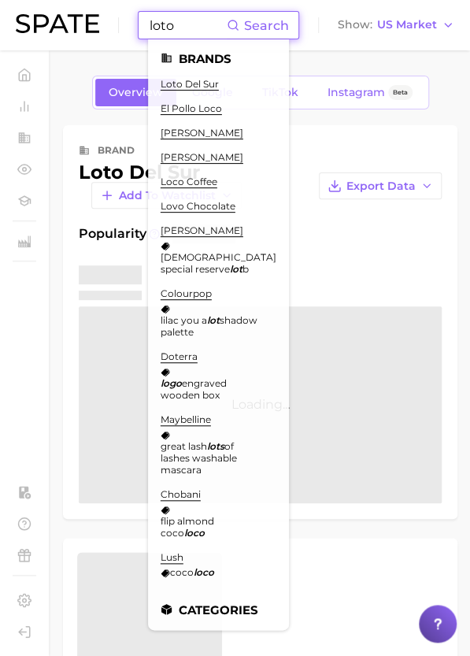
click at [176, 32] on input "loto" at bounding box center [187, 25] width 79 height 27
paste input "recession"
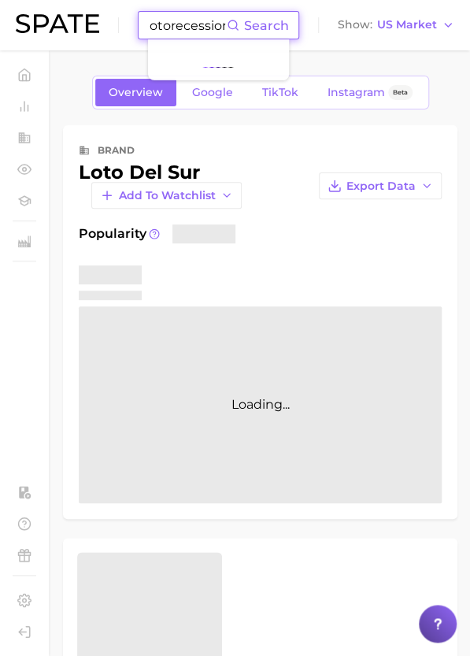
click at [169, 27] on input "lotorecession" at bounding box center [187, 25] width 79 height 27
paste input
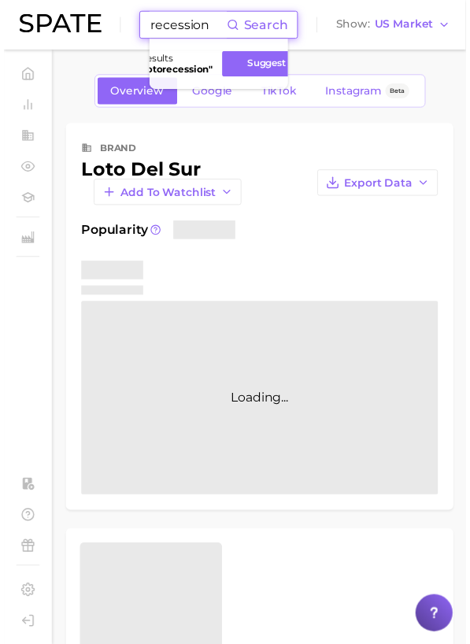
scroll to position [0, 0]
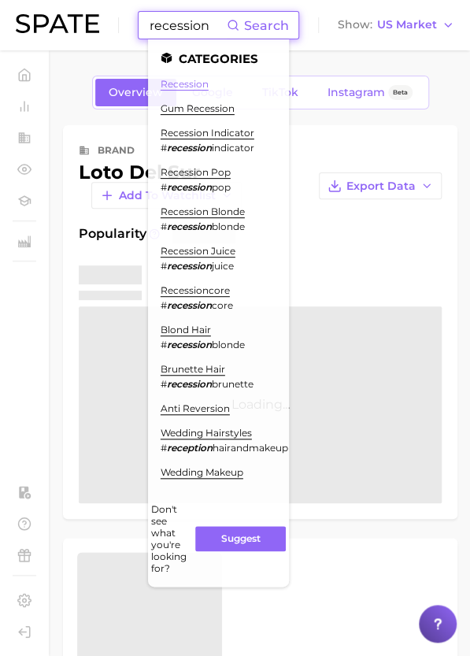
type input "recession"
click at [176, 80] on link "recession" at bounding box center [185, 84] width 48 height 12
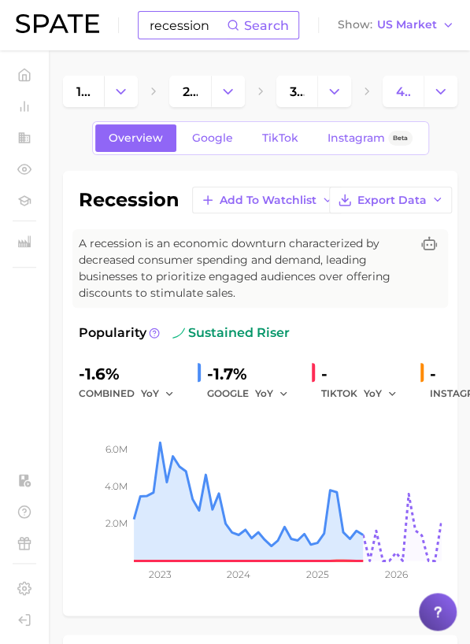
click at [188, 35] on input "recession" at bounding box center [187, 25] width 79 height 27
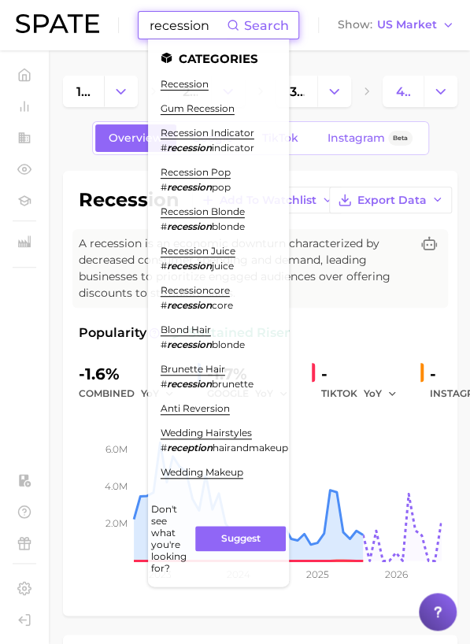
click at [188, 35] on input "recession" at bounding box center [187, 25] width 79 height 27
paste input "caffeine in hair"
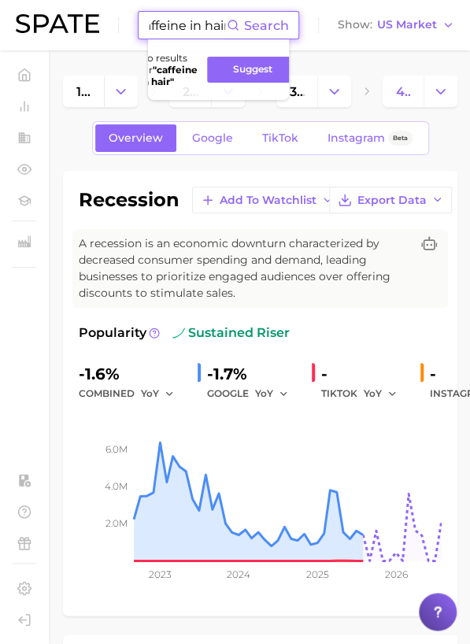
drag, startPoint x: 189, startPoint y: 28, endPoint x: 307, endPoint y: 13, distance: 119.1
click at [307, 13] on div "caffeine in hair Search No results for " caffeine in hair " Suggest Show US Mar…" at bounding box center [235, 25] width 439 height 50
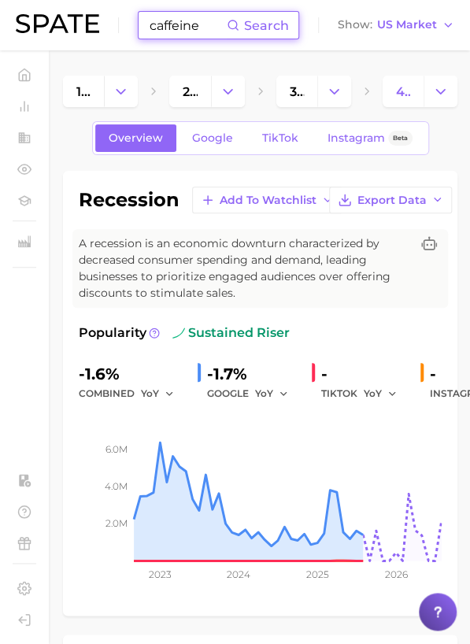
scroll to position [0, 0]
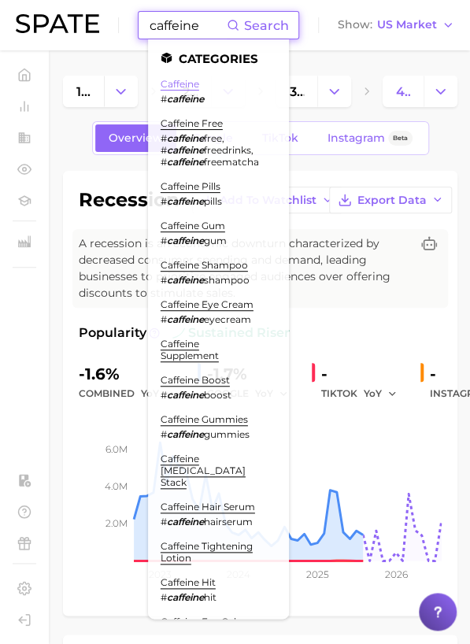
click at [188, 83] on link "caffeine" at bounding box center [180, 84] width 39 height 12
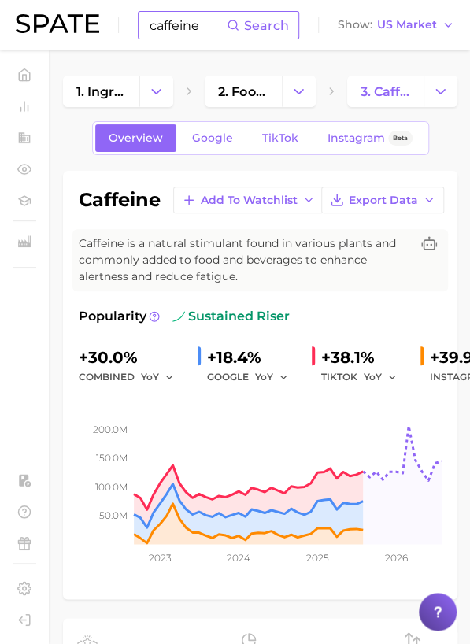
click at [208, 23] on input "caffeine" at bounding box center [187, 25] width 79 height 27
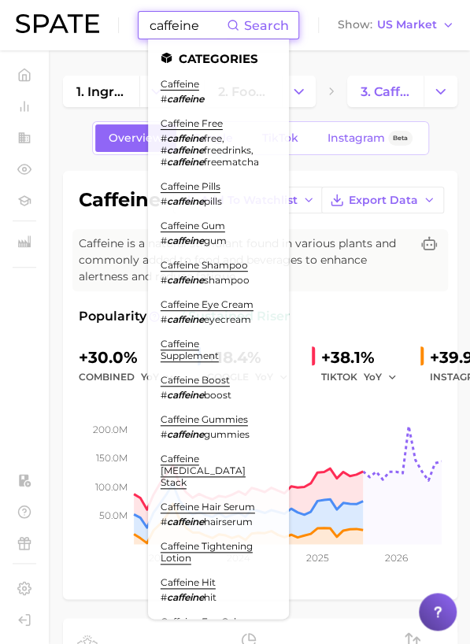
click at [208, 23] on input "caffeine" at bounding box center [187, 25] width 79 height 27
paste input "Matcha nails"
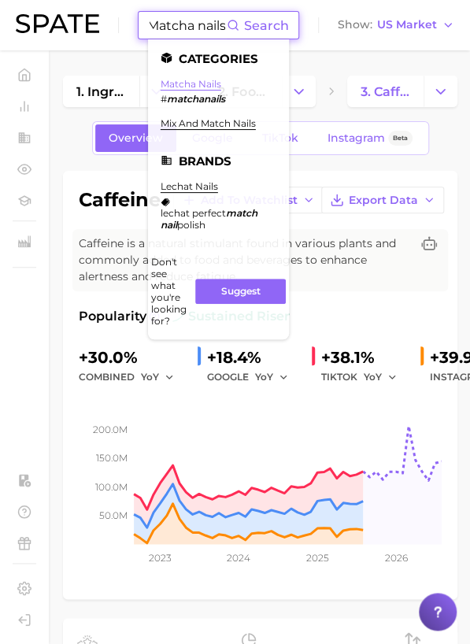
type input "Matcha nails"
click at [193, 83] on link "matcha nails" at bounding box center [191, 84] width 61 height 12
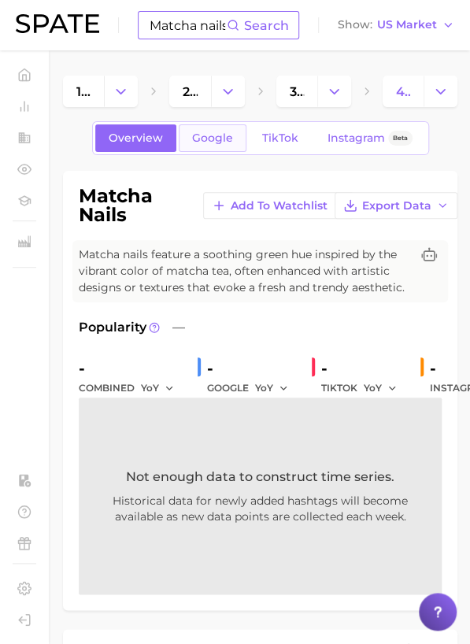
click at [223, 141] on span "Google" at bounding box center [212, 138] width 41 height 13
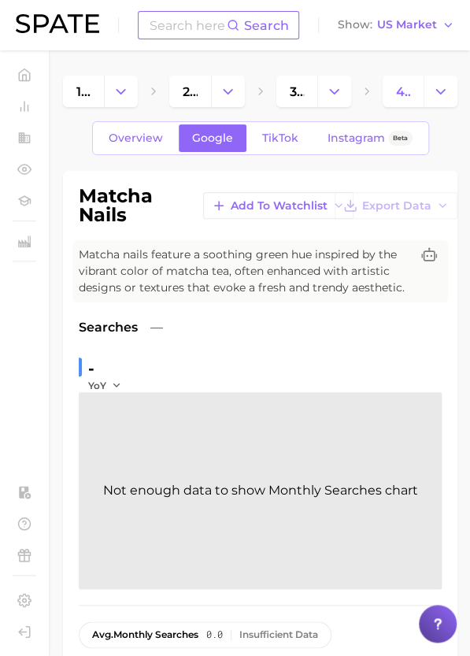
click at [203, 29] on input at bounding box center [187, 25] width 79 height 27
paste input "coconut fragrance"
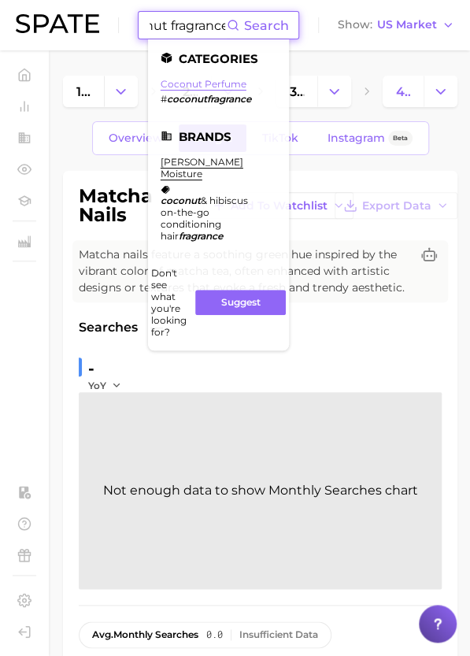
click at [194, 81] on link "coconut perfume" at bounding box center [204, 84] width 86 height 12
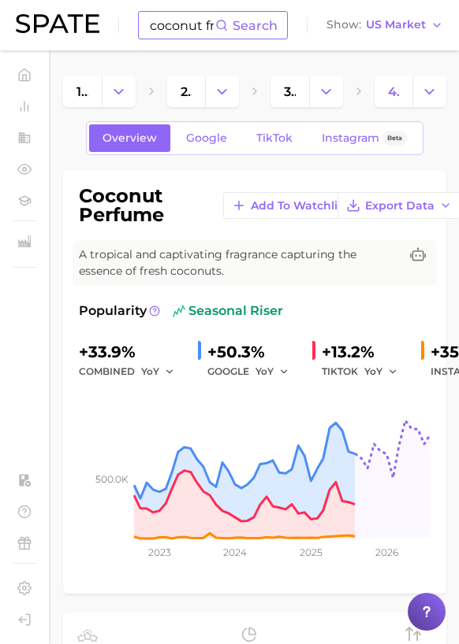
click at [182, 23] on input "coconut fragrance" at bounding box center [181, 25] width 67 height 27
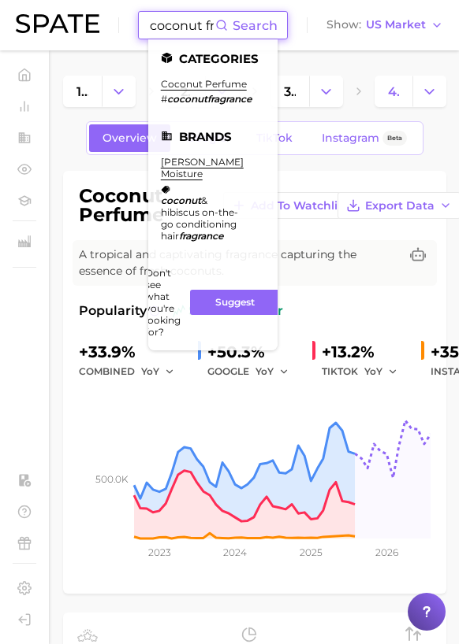
click at [182, 23] on input "coconut fragrance" at bounding box center [181, 25] width 67 height 27
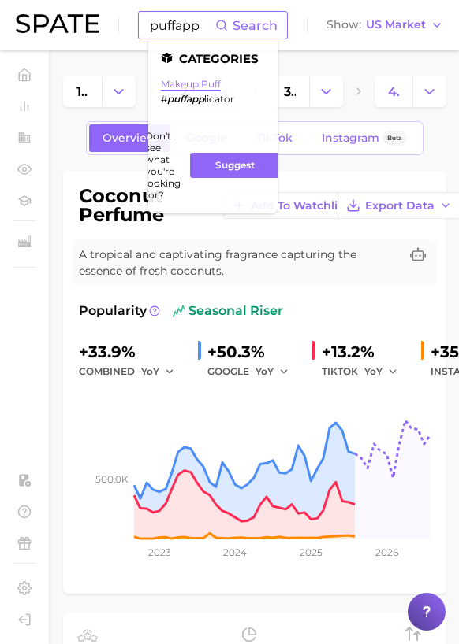
click at [202, 88] on link "makeup puff" at bounding box center [191, 84] width 60 height 12
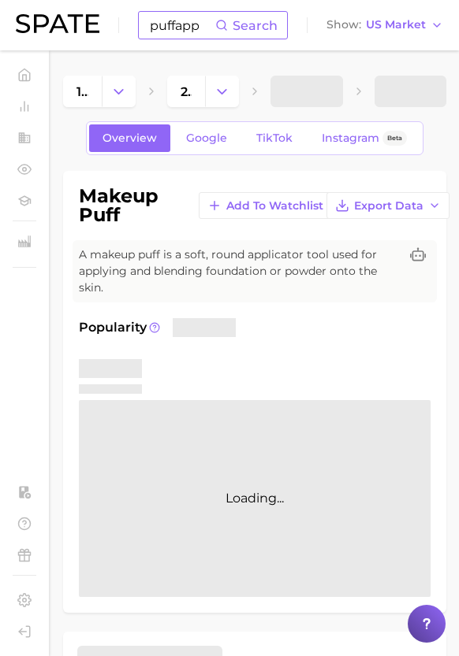
click at [175, 32] on input "puffapp" at bounding box center [181, 25] width 67 height 27
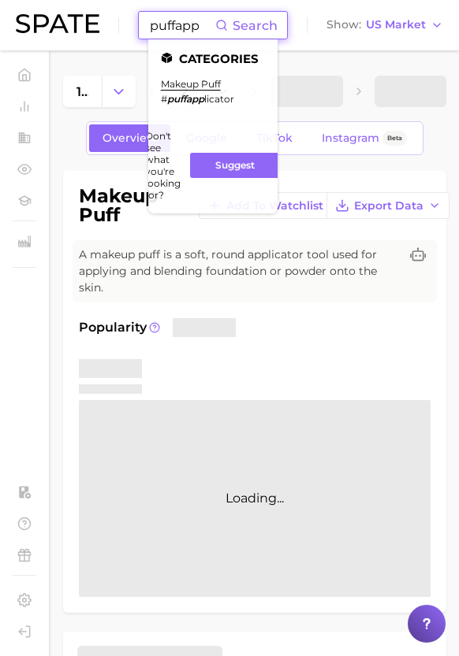
click at [175, 32] on input "puffapp" at bounding box center [181, 25] width 67 height 27
paste input "gummies"
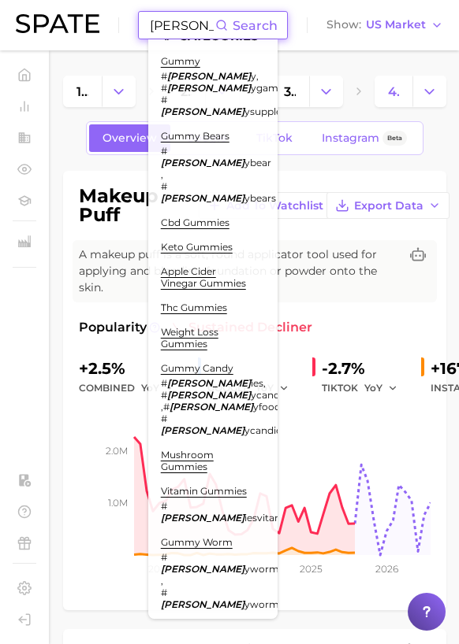
scroll to position [2, 0]
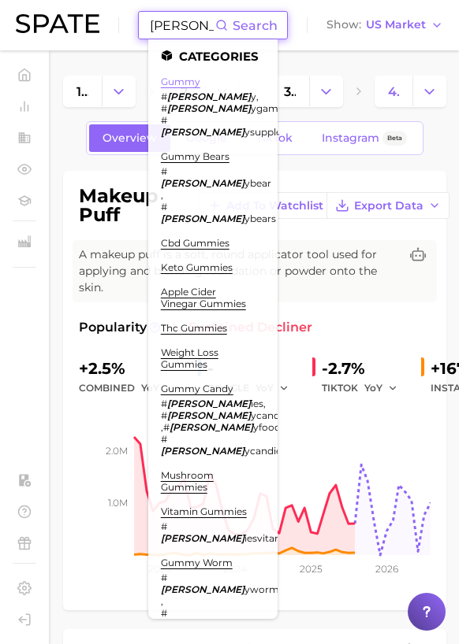
click at [180, 87] on link "gummy" at bounding box center [180, 82] width 39 height 12
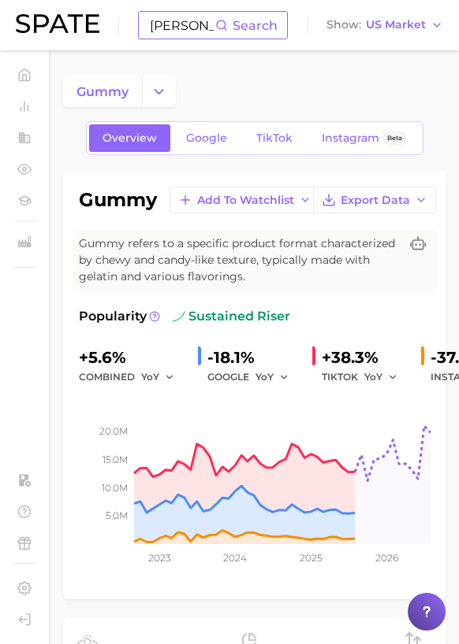
click at [191, 28] on input "[PERSON_NAME]" at bounding box center [181, 25] width 67 height 27
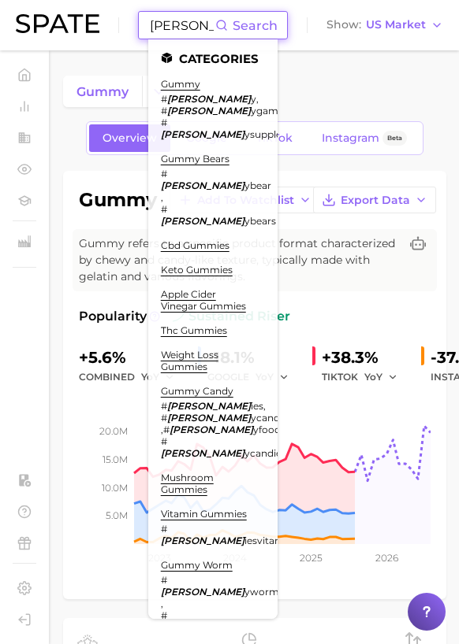
click at [191, 28] on input "[PERSON_NAME]" at bounding box center [181, 25] width 67 height 27
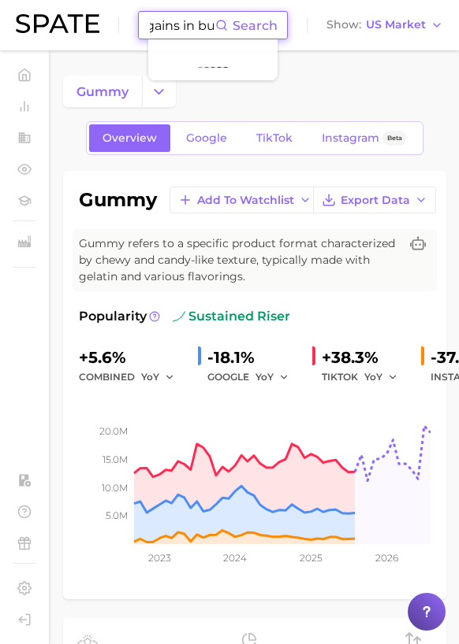
scroll to position [0, 11]
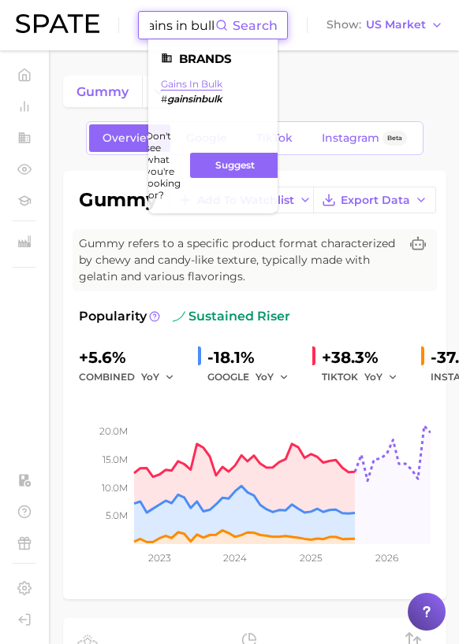
type input "gains in bulk"
click at [206, 83] on link "gains in bulk" at bounding box center [191, 84] width 61 height 12
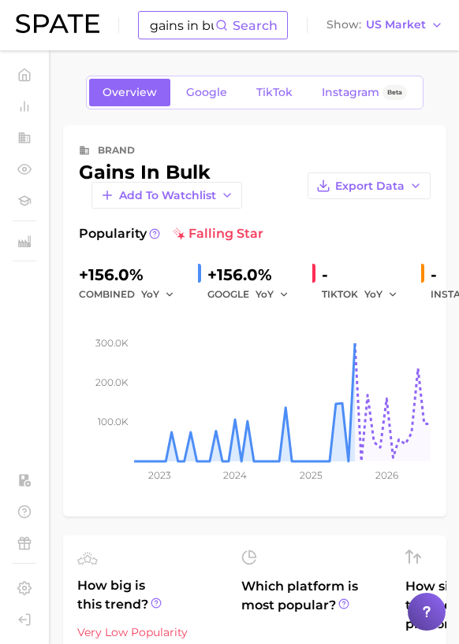
click at [192, 29] on input "gains in bulk" at bounding box center [181, 25] width 67 height 27
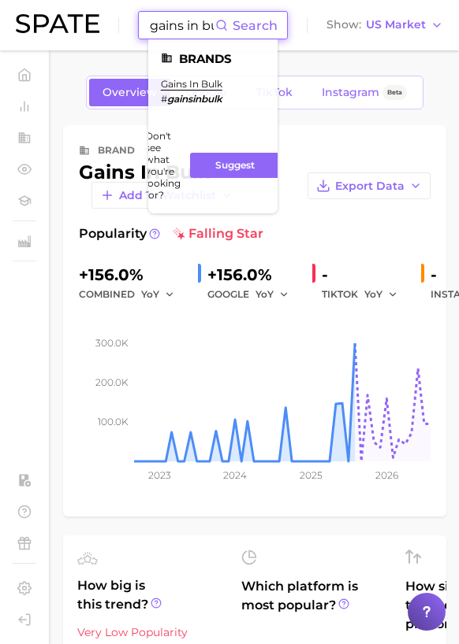
click at [192, 29] on input "gains in bulk" at bounding box center [181, 25] width 67 height 27
type input "la muscle"
click at [186, 86] on link "la muscle" at bounding box center [184, 84] width 46 height 12
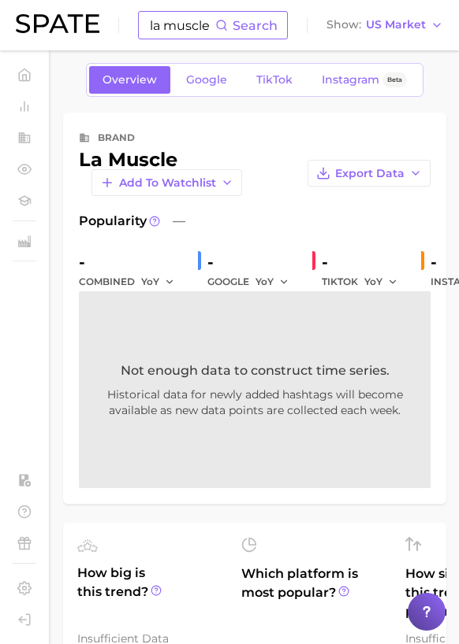
scroll to position [12, 0]
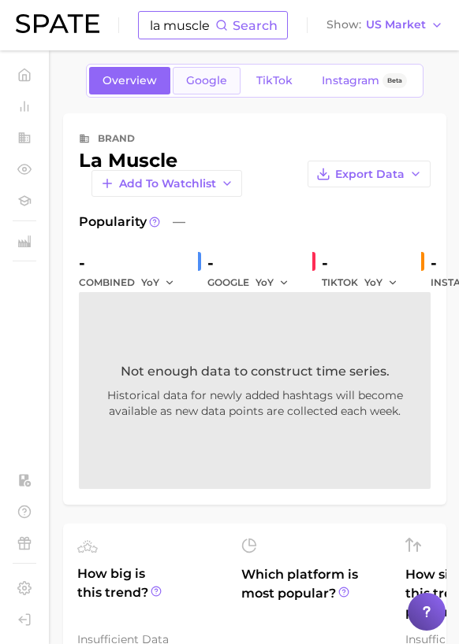
click at [225, 87] on link "Google" at bounding box center [207, 81] width 68 height 28
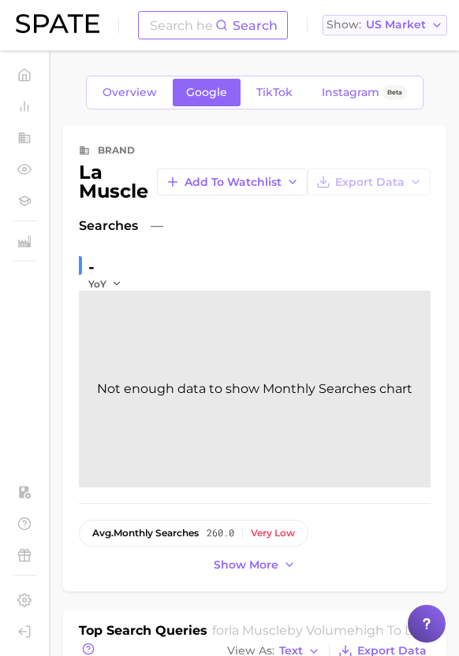
click at [403, 29] on span "US Market" at bounding box center [396, 24] width 60 height 9
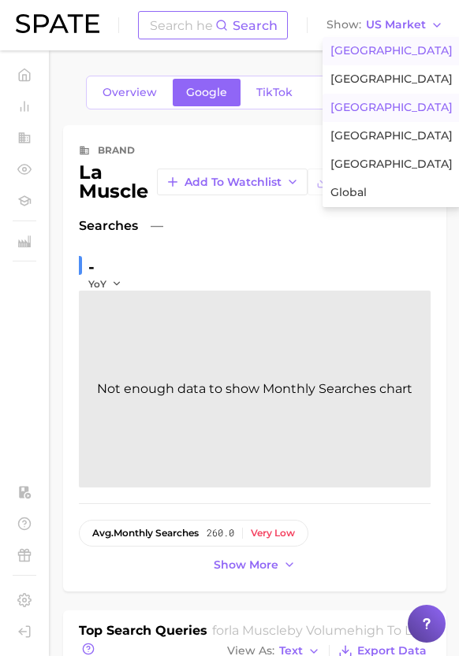
click at [380, 102] on button "[GEOGRAPHIC_DATA]" at bounding box center [391, 108] width 138 height 28
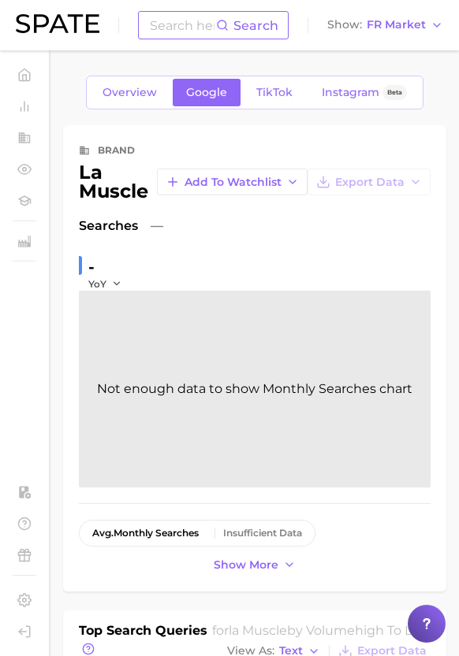
click at [191, 24] on input at bounding box center [182, 25] width 68 height 27
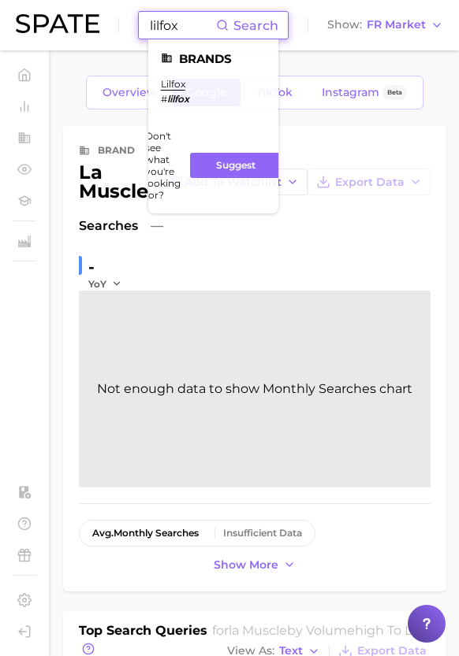
type input "lilfox"
click at [172, 76] on ul "Brands lilfox # lilfox Don't see what you're looking for? Suggest" at bounding box center [213, 126] width 130 height 174
click at [172, 82] on link "lilfox" at bounding box center [173, 84] width 24 height 12
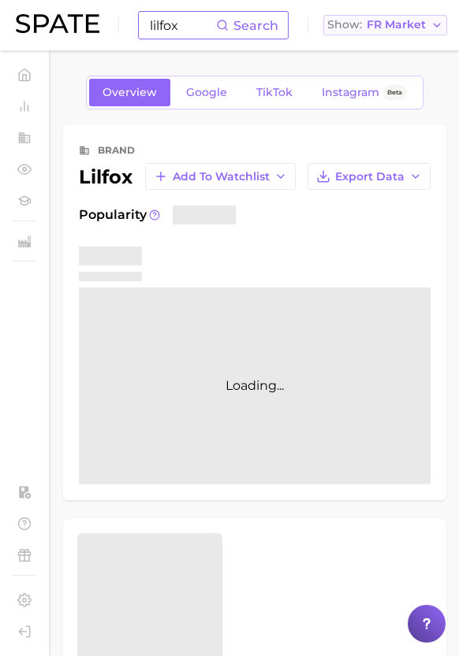
click at [396, 24] on span "FR Market" at bounding box center [395, 24] width 59 height 9
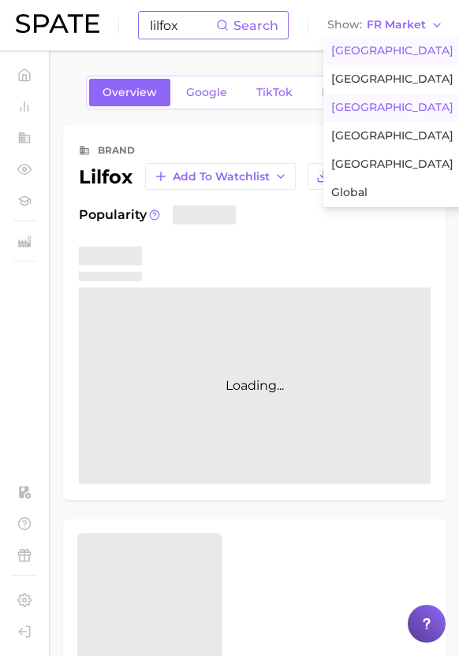
click at [376, 50] on span "[GEOGRAPHIC_DATA]" at bounding box center [392, 50] width 122 height 13
